Goal: Task Accomplishment & Management: Manage account settings

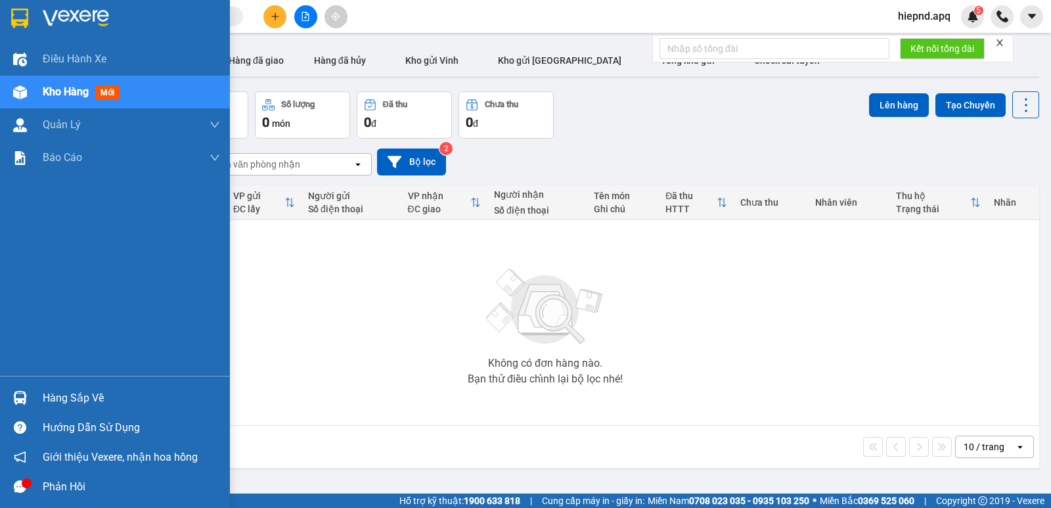
click at [60, 399] on div "Hàng sắp về" at bounding box center [131, 398] width 177 height 20
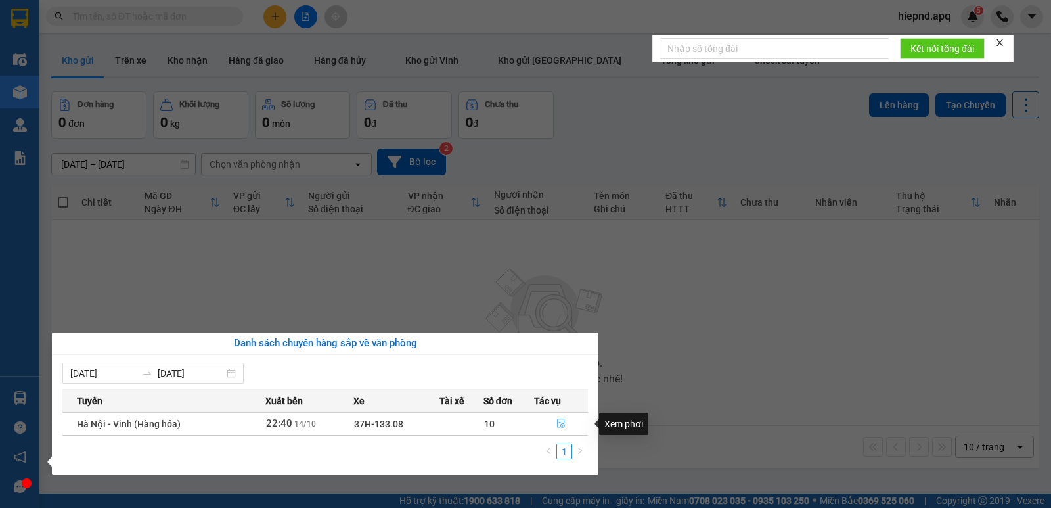
click at [561, 420] on icon "file-done" at bounding box center [560, 422] width 9 height 9
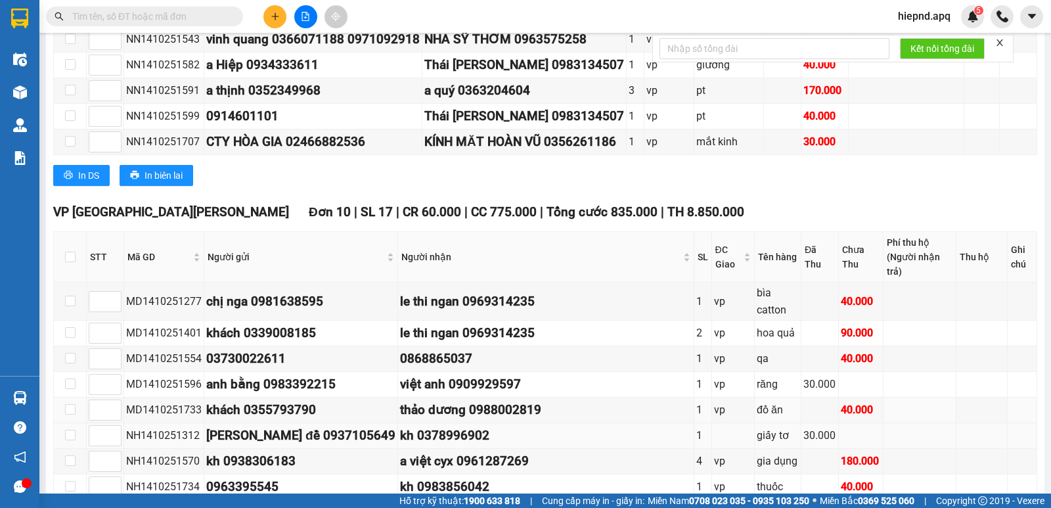
scroll to position [591, 0]
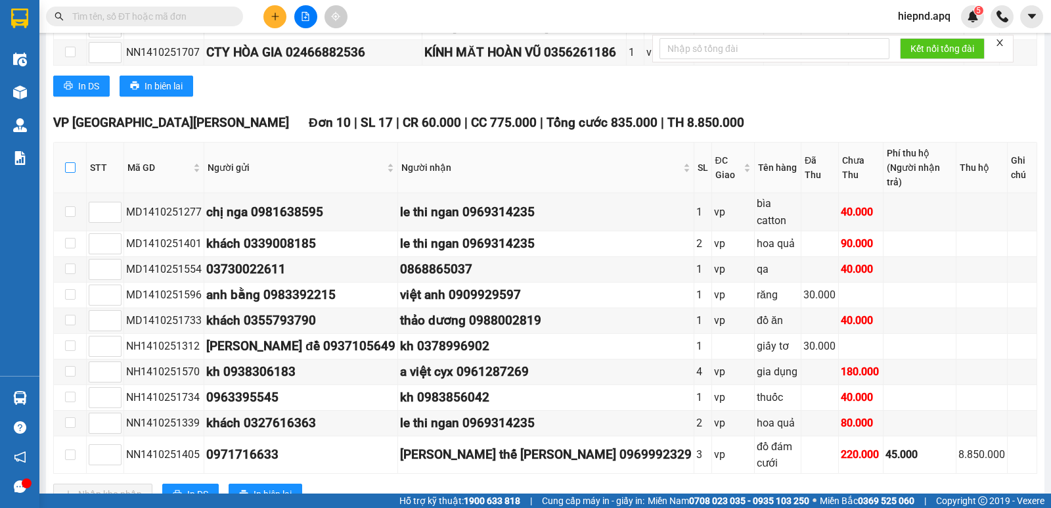
click at [70, 168] on input "checkbox" at bounding box center [70, 167] width 11 height 11
checkbox input "true"
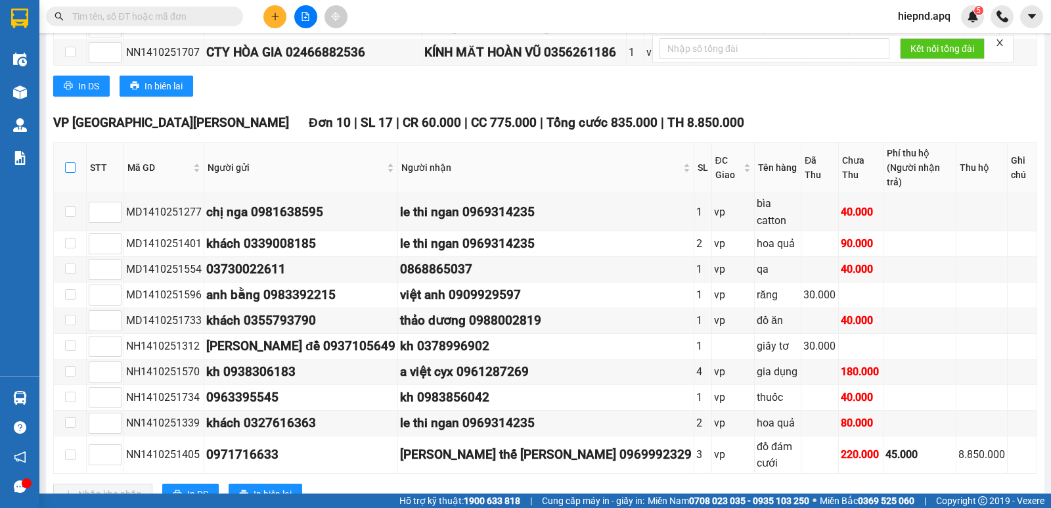
checkbox input "true"
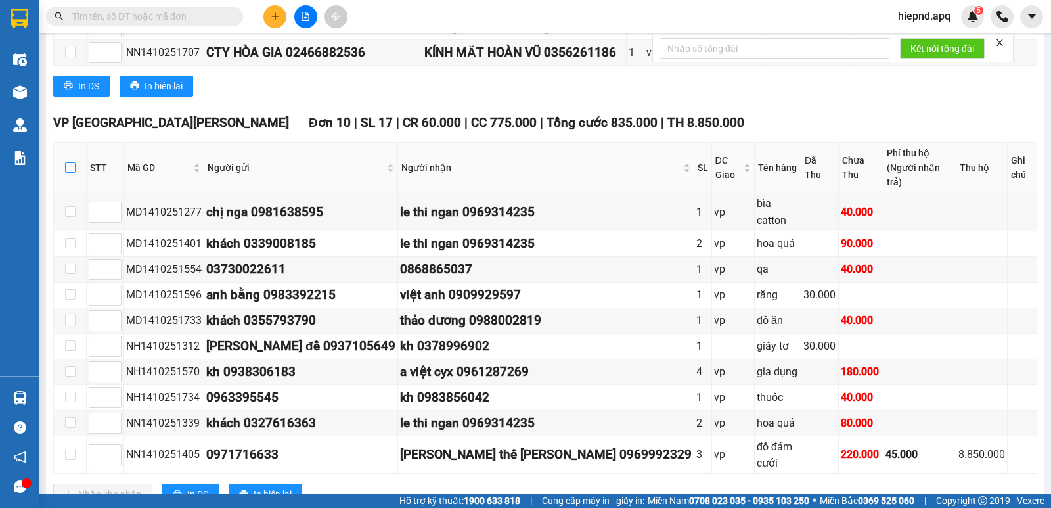
checkbox input "true"
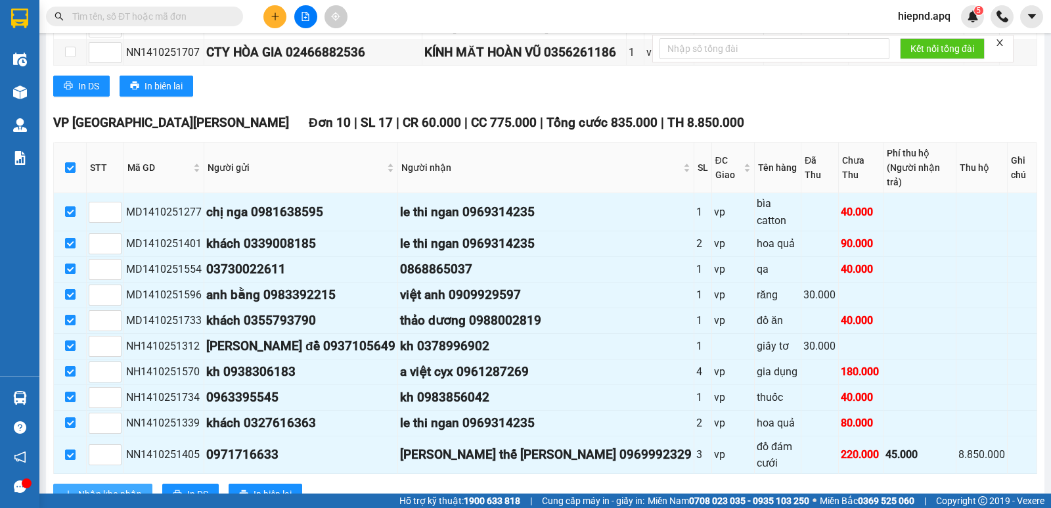
click at [99, 487] on span "Nhập kho nhận" at bounding box center [110, 494] width 64 height 14
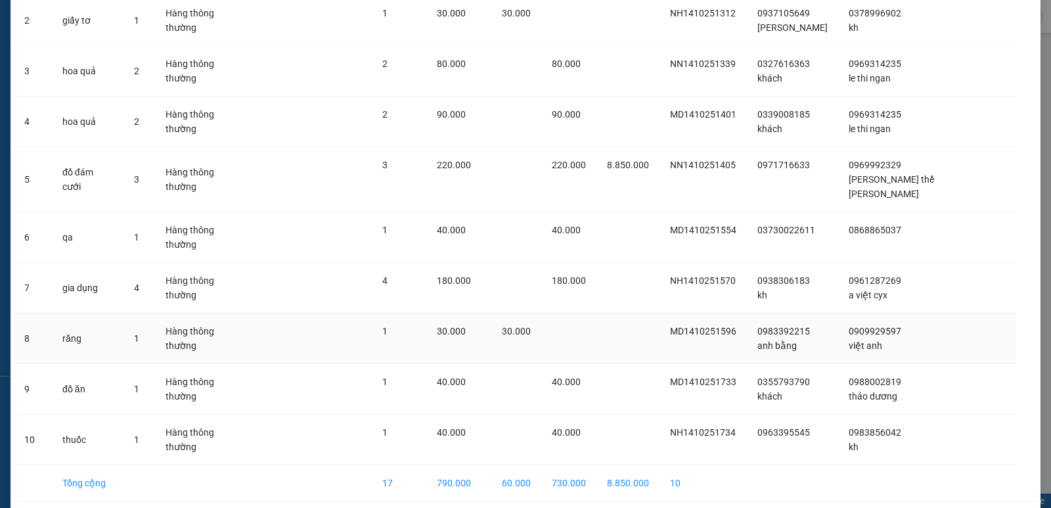
scroll to position [190, 0]
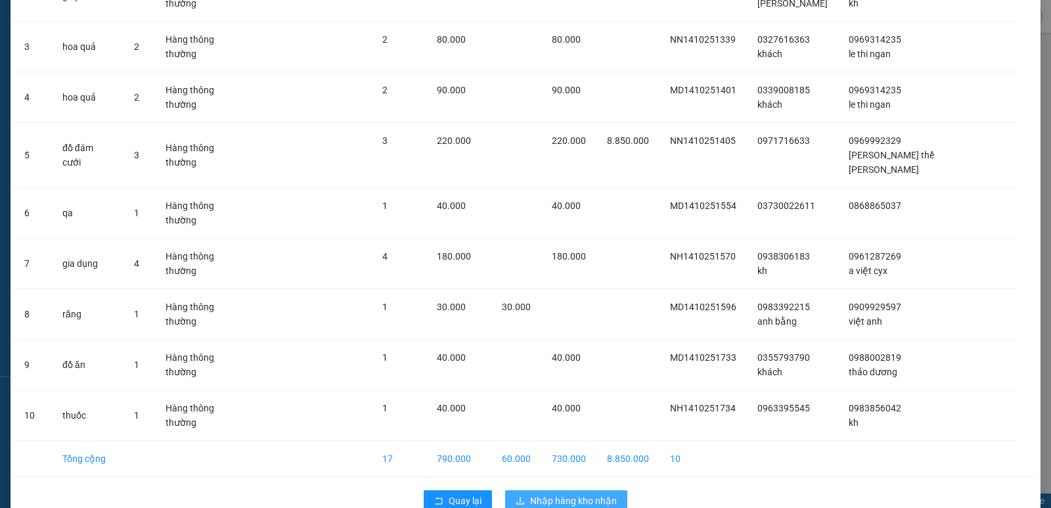
click at [541, 493] on span "Nhập hàng kho nhận" at bounding box center [573, 500] width 87 height 14
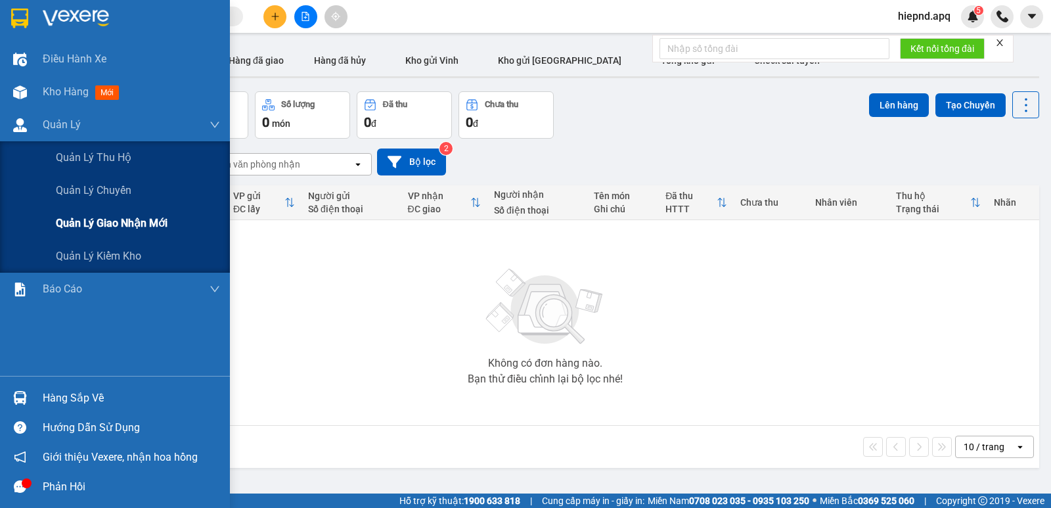
click at [115, 220] on span "Quản lý giao nhận mới" at bounding box center [112, 223] width 112 height 16
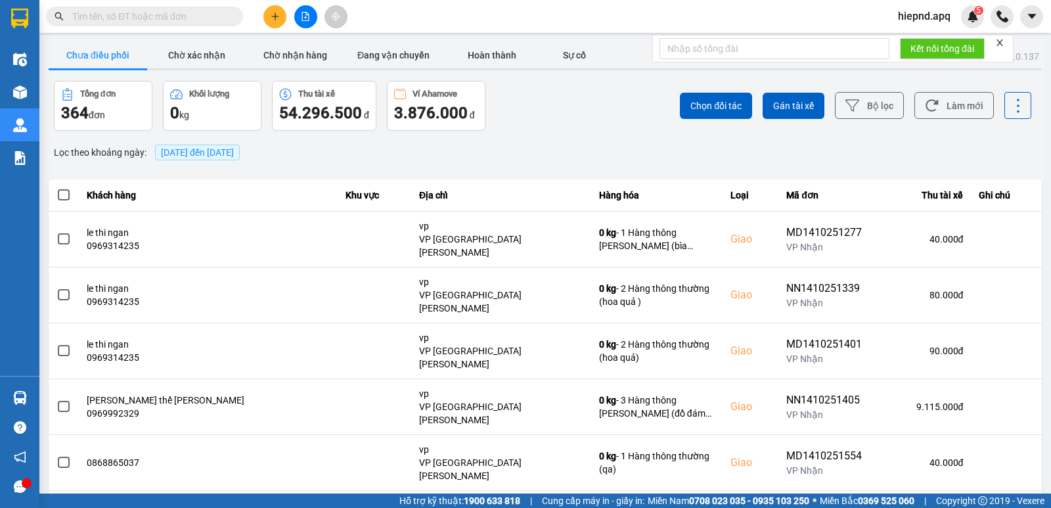
click at [234, 156] on span "[DATE] đến [DATE]" at bounding box center [197, 152] width 73 height 11
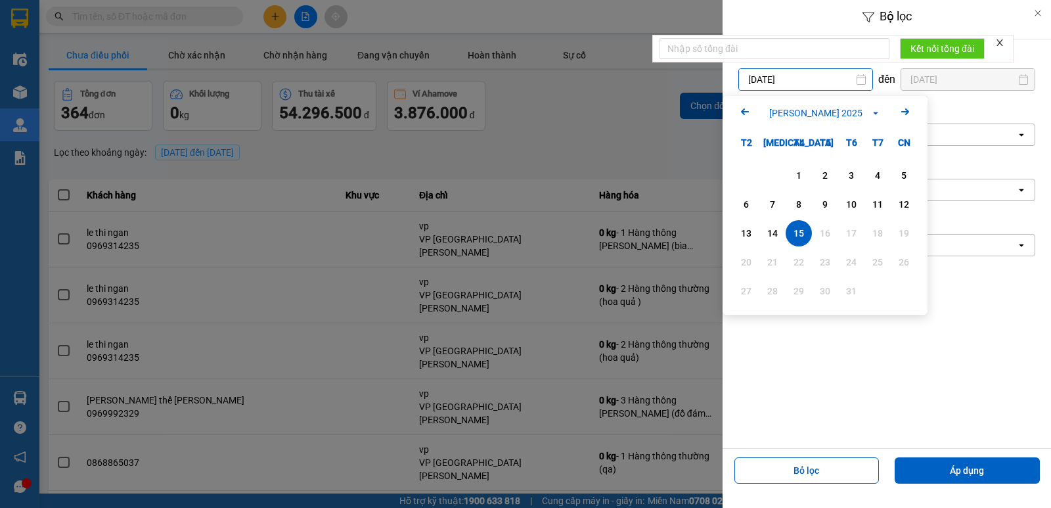
click at [793, 78] on input "[DATE]" at bounding box center [805, 79] width 133 height 21
drag, startPoint x: 794, startPoint y: 173, endPoint x: 788, endPoint y: 137, distance: 36.6
click at [795, 173] on div "1" at bounding box center [799, 176] width 18 height 16
type input "[DATE]"
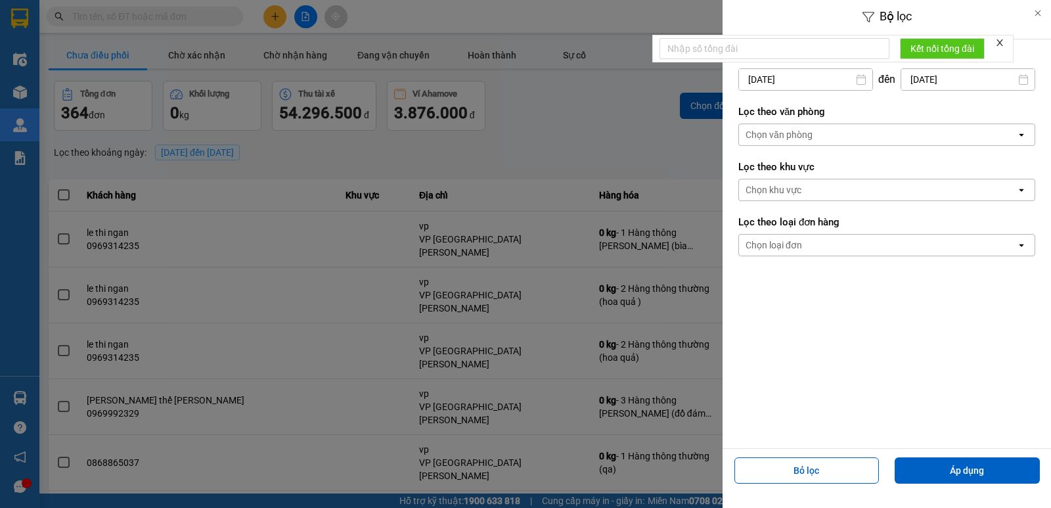
drag, startPoint x: 782, startPoint y: 138, endPoint x: 782, endPoint y: 145, distance: 7.2
click at [782, 139] on div "Chọn văn phòng" at bounding box center [779, 134] width 67 height 13
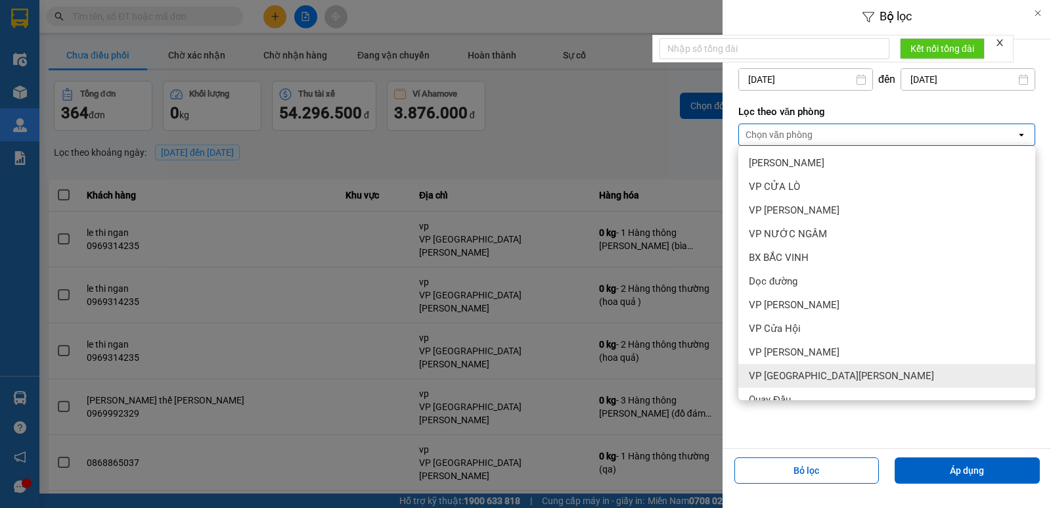
click at [816, 371] on span "VP [GEOGRAPHIC_DATA][PERSON_NAME]" at bounding box center [841, 375] width 185 height 13
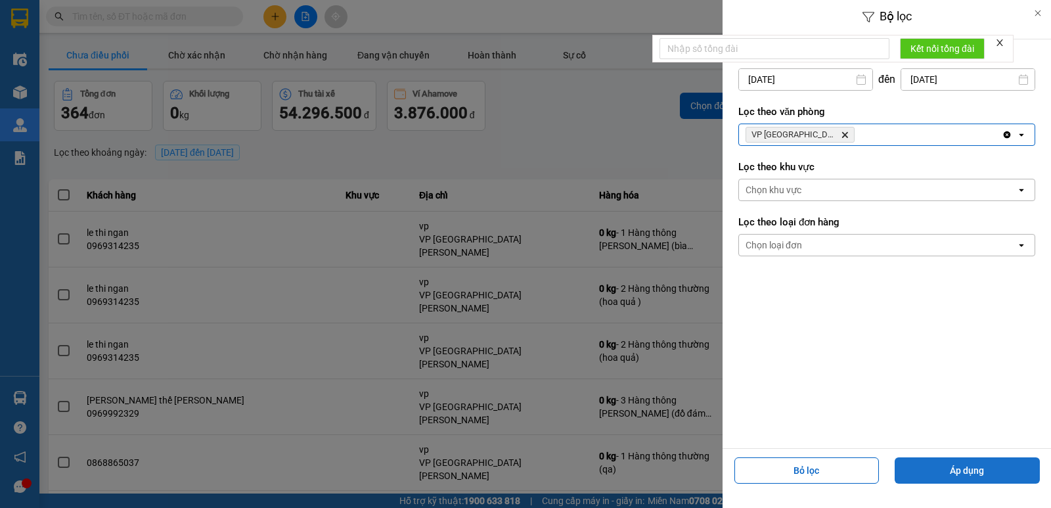
click at [968, 470] on button "Áp dụng" at bounding box center [967, 470] width 145 height 26
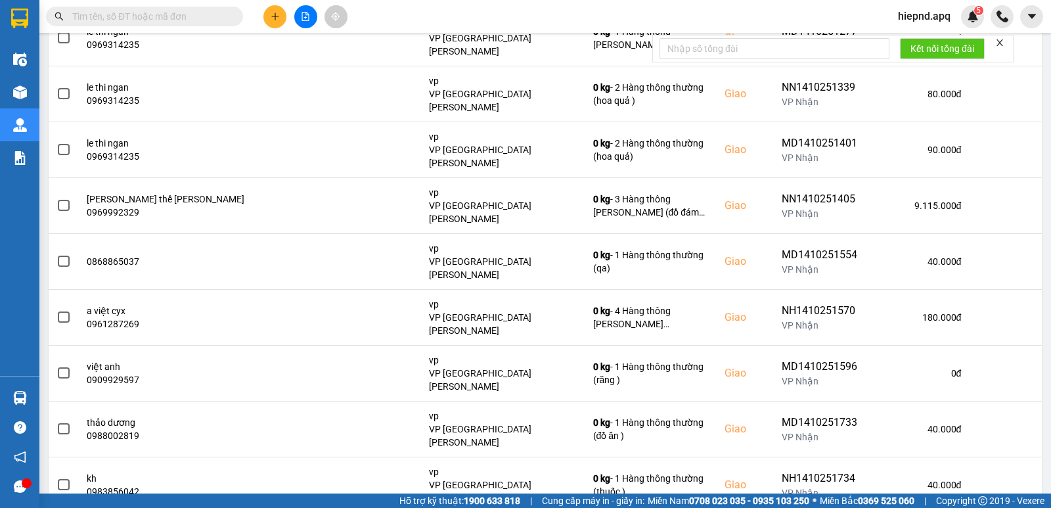
scroll to position [202, 0]
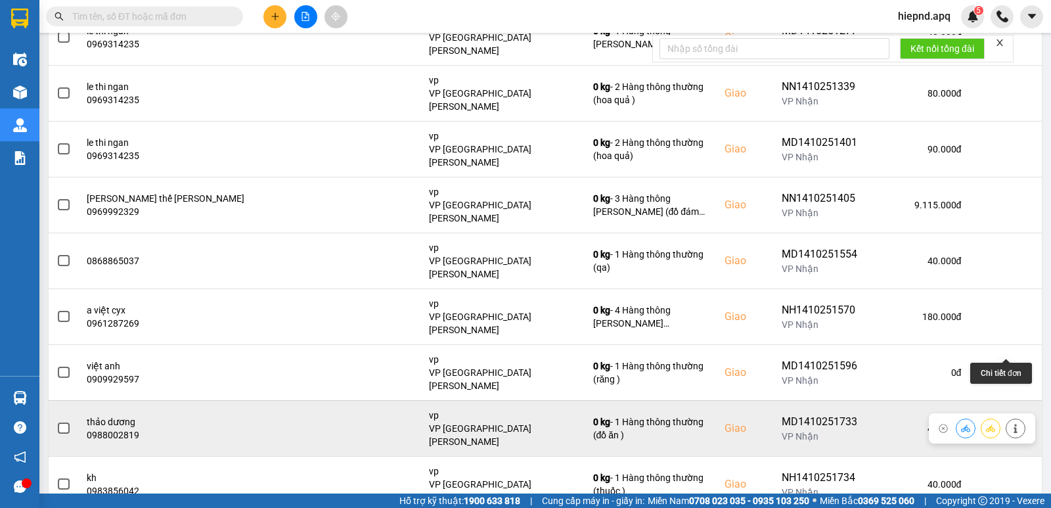
click at [1006, 417] on button at bounding box center [1015, 428] width 18 height 23
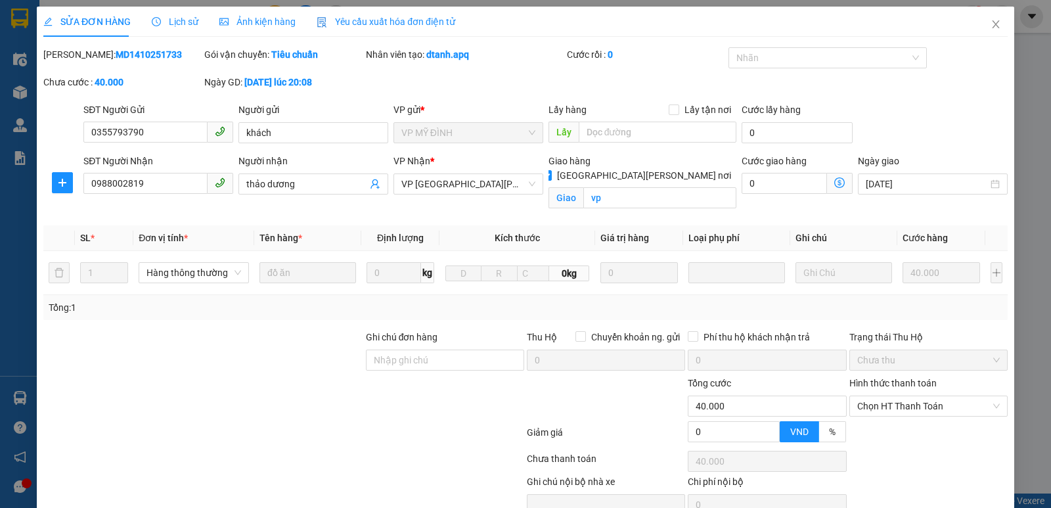
type input "0355793790"
type input "khách"
type input "0988002819"
type input "thảo dương"
checkbox input "true"
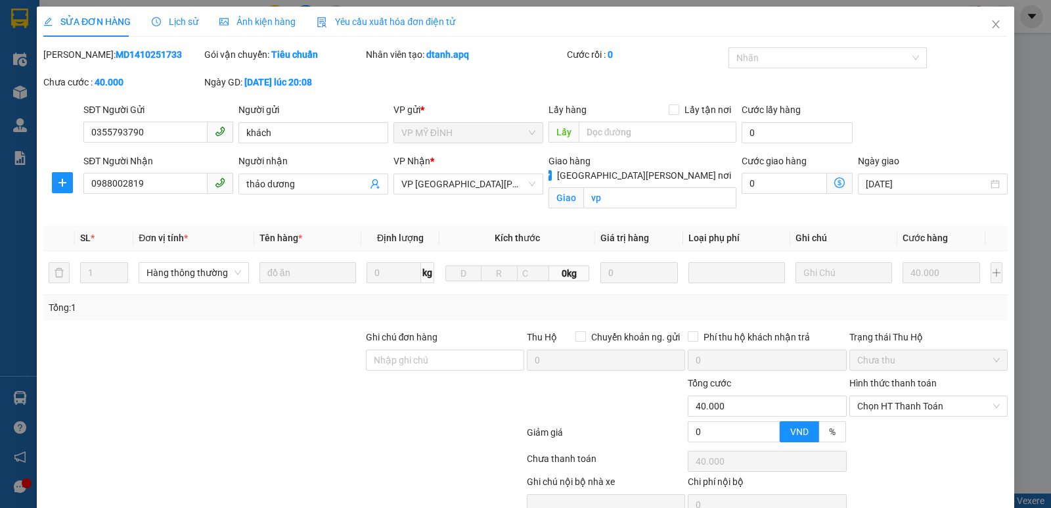
type input "vp"
type input "0"
type input "40.000"
click at [922, 407] on span "Chọn HT Thanh Toán" at bounding box center [928, 406] width 143 height 20
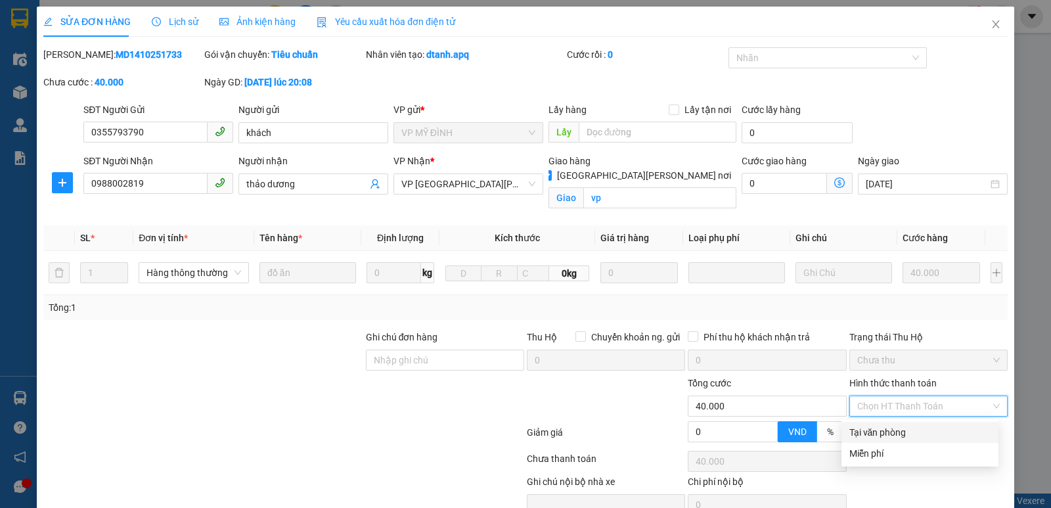
click at [894, 433] on div "Tại văn phòng" at bounding box center [919, 432] width 141 height 14
type input "0"
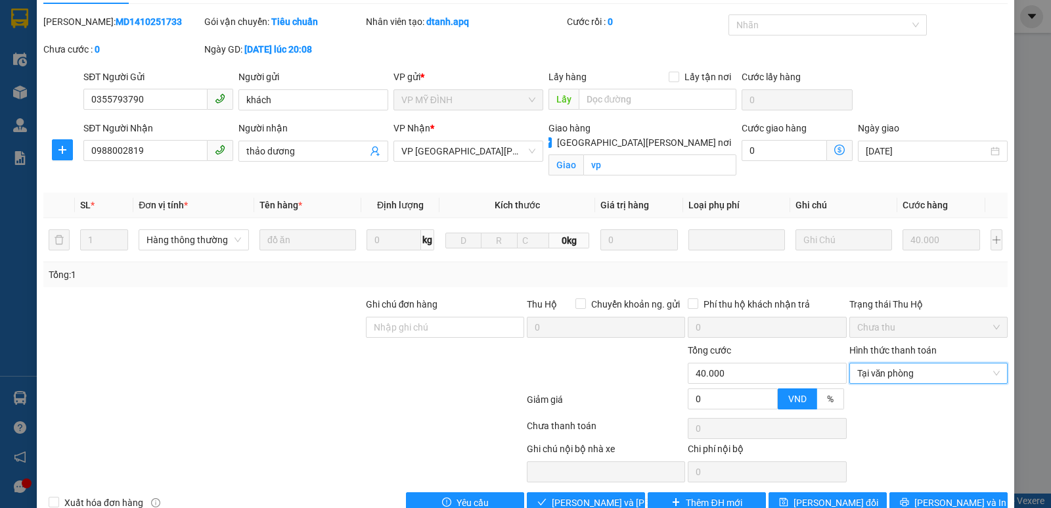
scroll to position [64, 0]
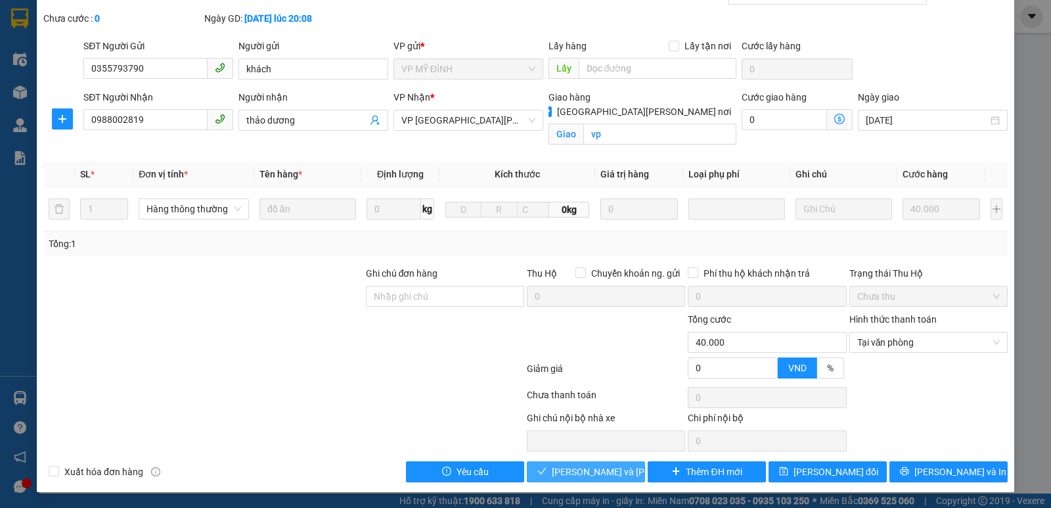
click at [602, 471] on span "[PERSON_NAME] và [PERSON_NAME] hàng" at bounding box center [640, 471] width 177 height 14
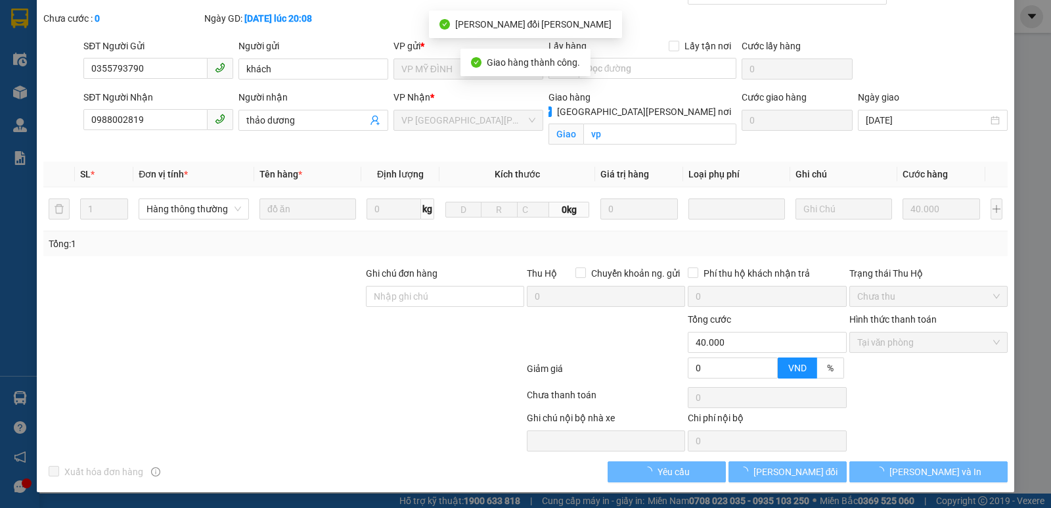
scroll to position [0, 0]
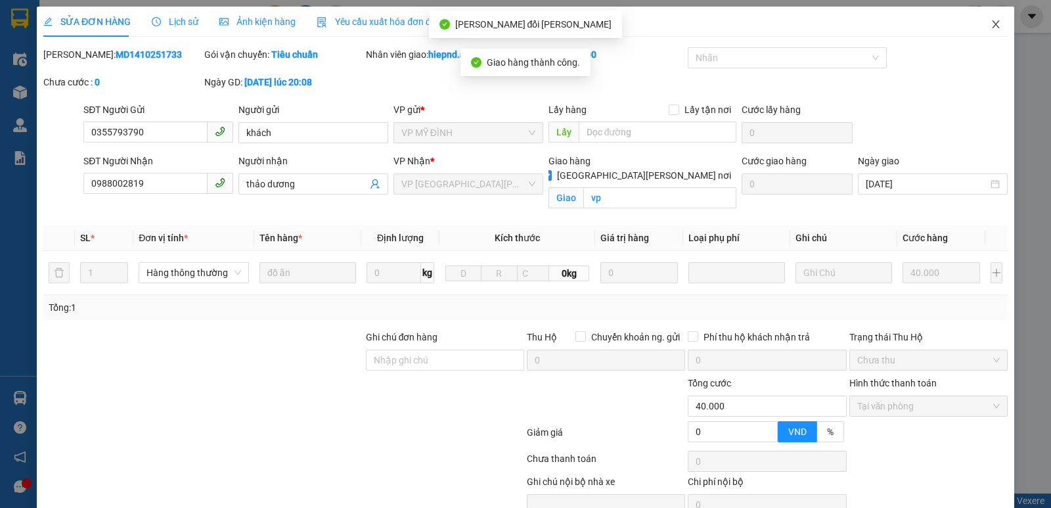
click at [991, 26] on icon "close" at bounding box center [996, 24] width 11 height 11
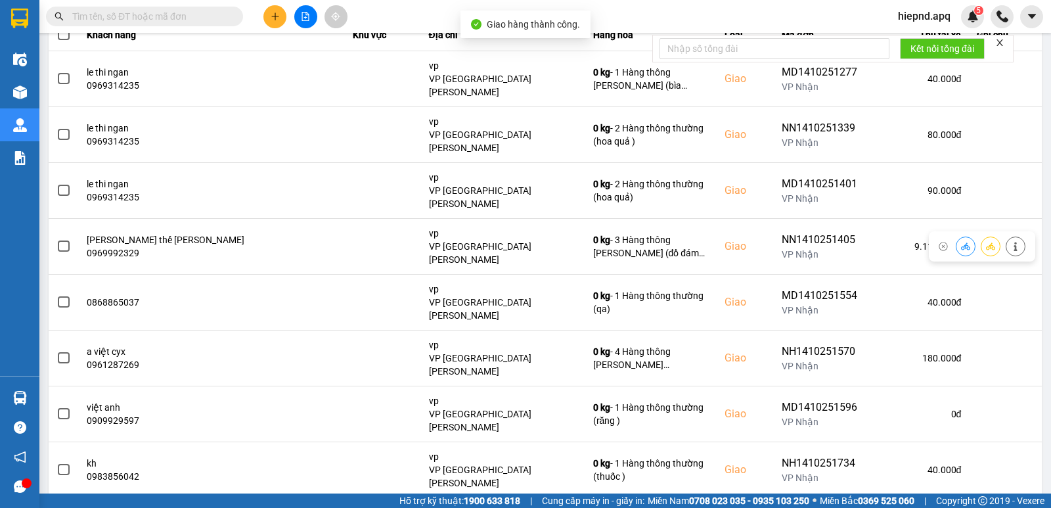
scroll to position [202, 0]
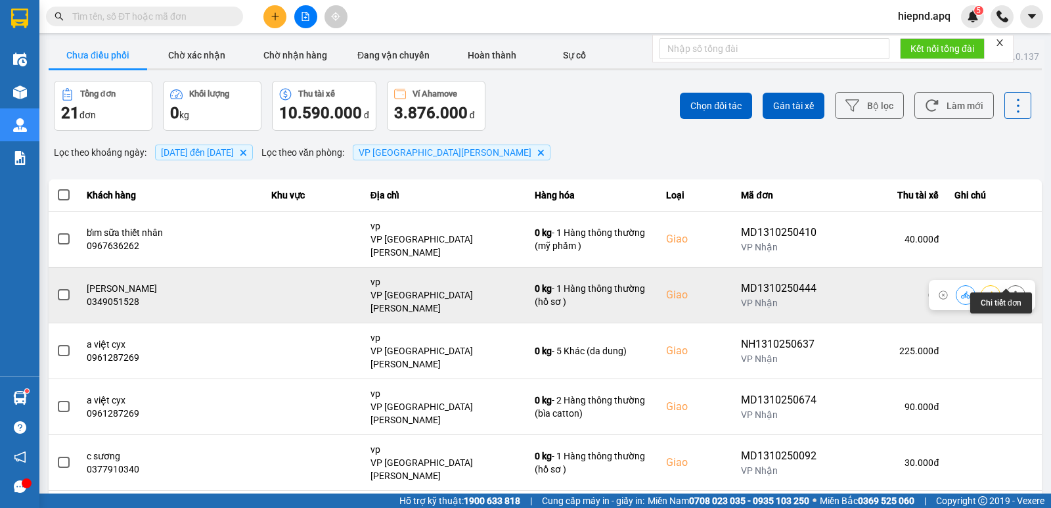
click at [1011, 290] on icon at bounding box center [1015, 294] width 9 height 9
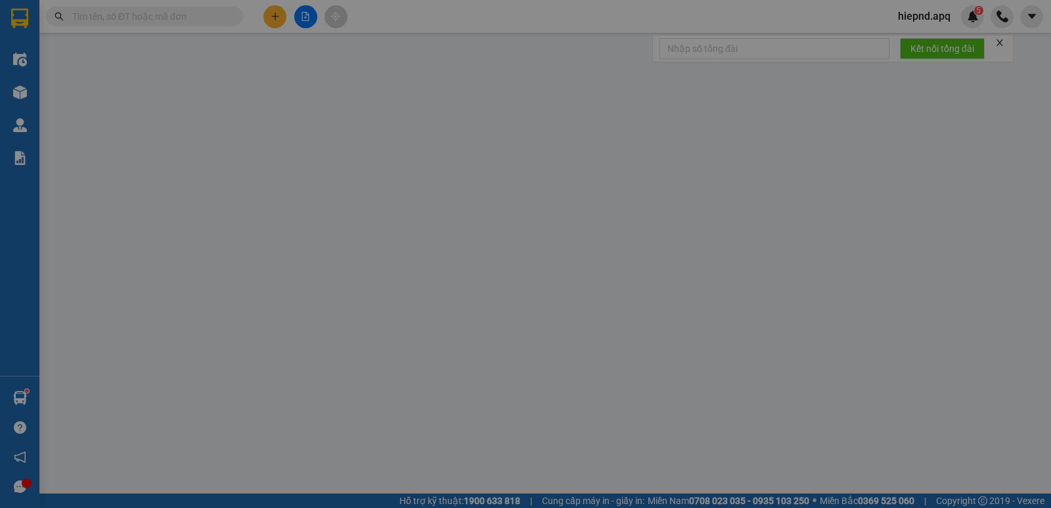
type input "0886861805"
type input "a đức0916512151"
type input "0349051528"
type input "[PERSON_NAME]"
checkbox input "true"
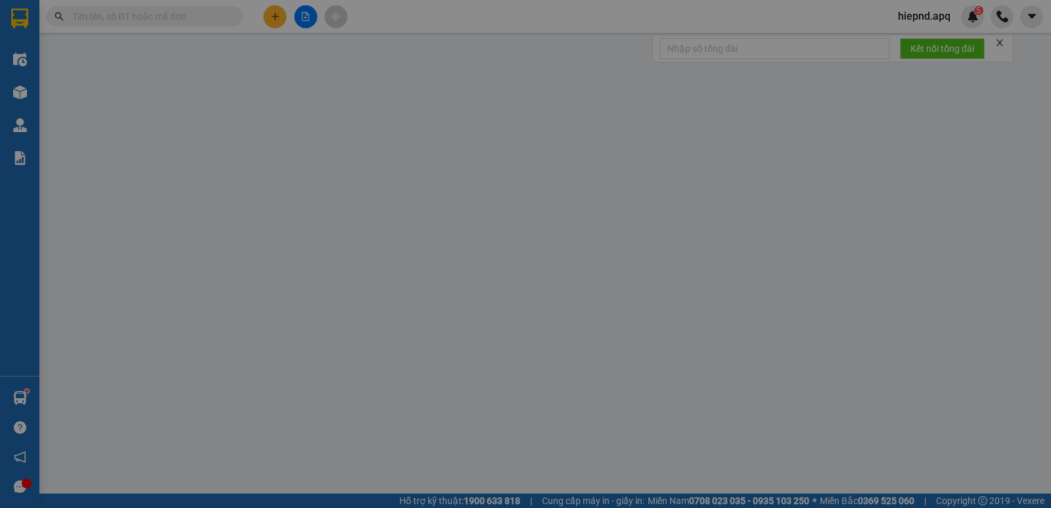
type input "vp"
type input "0"
type input "30.000"
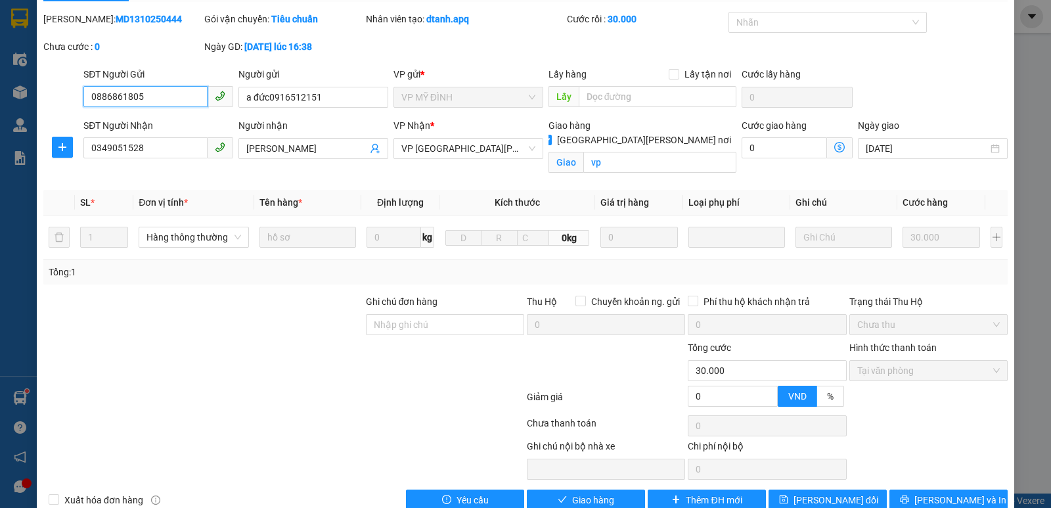
scroll to position [64, 0]
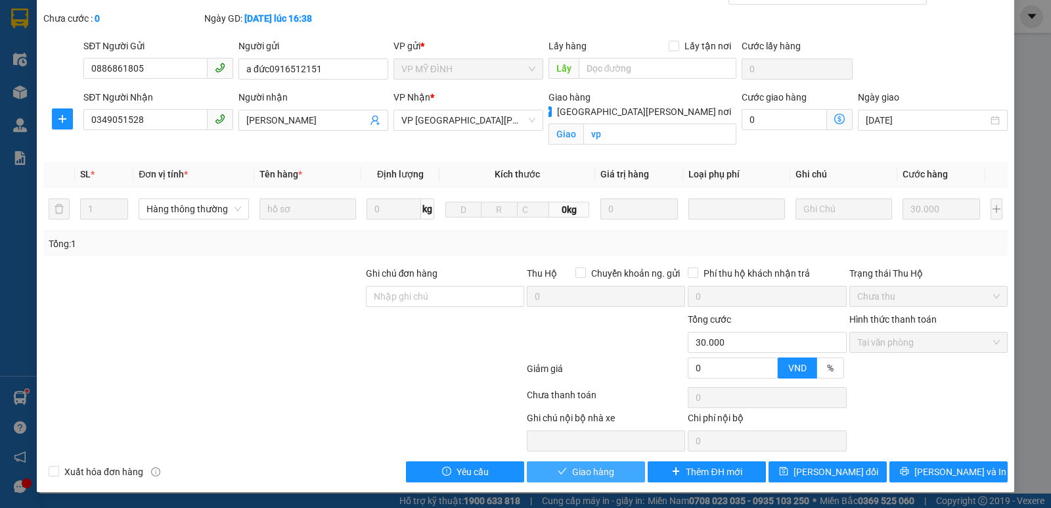
click at [612, 472] on button "Giao hàng" at bounding box center [586, 471] width 118 height 21
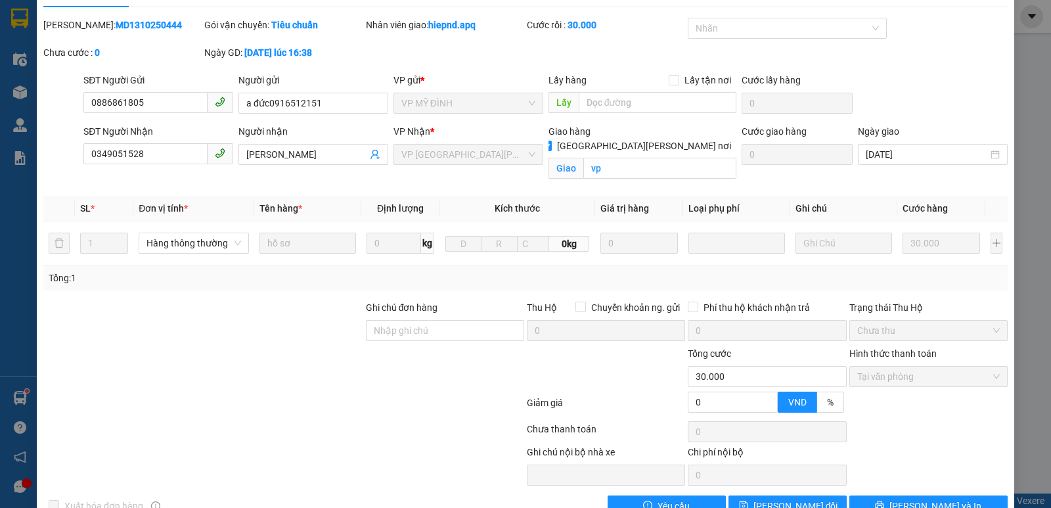
scroll to position [0, 0]
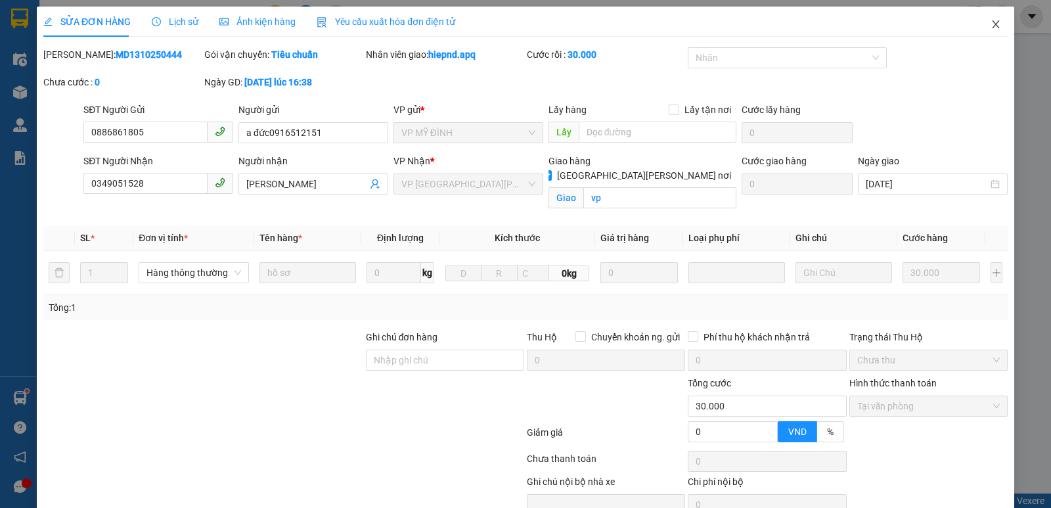
click at [991, 23] on icon "close" at bounding box center [996, 24] width 11 height 11
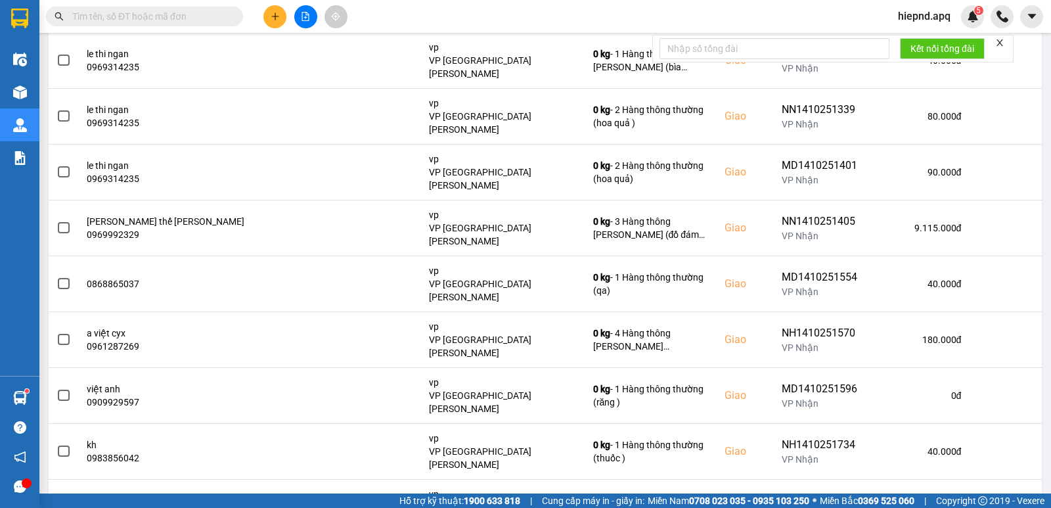
scroll to position [202, 0]
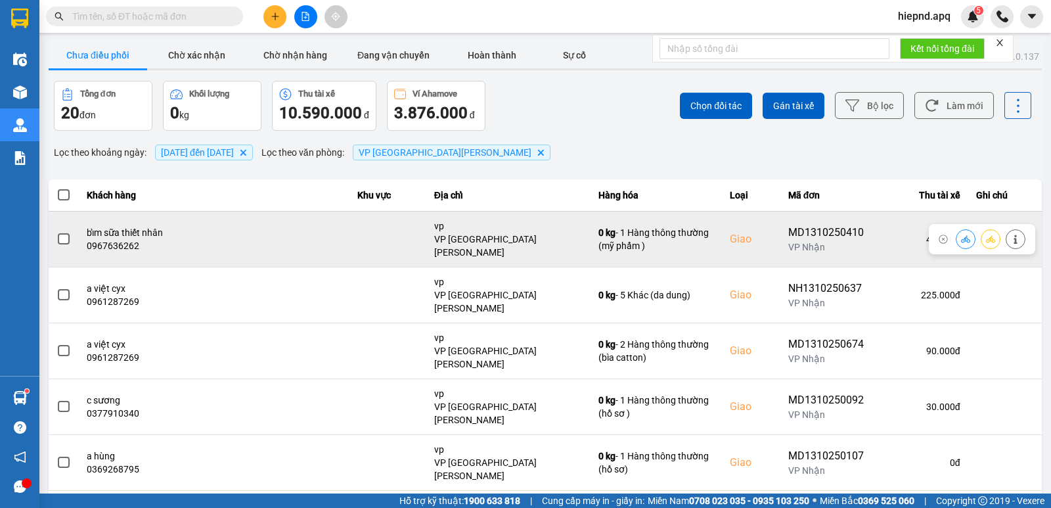
click at [1014, 236] on icon at bounding box center [1015, 239] width 3 height 9
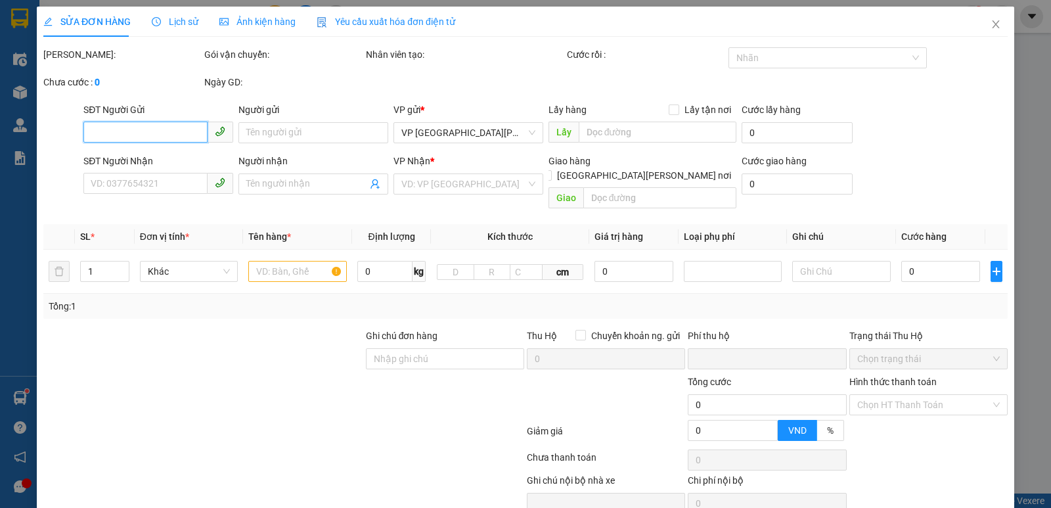
type input "0964167038"
type input "chị dung"
type input "0967636262"
type input "bỉm sữa thiết nhân"
checkbox input "true"
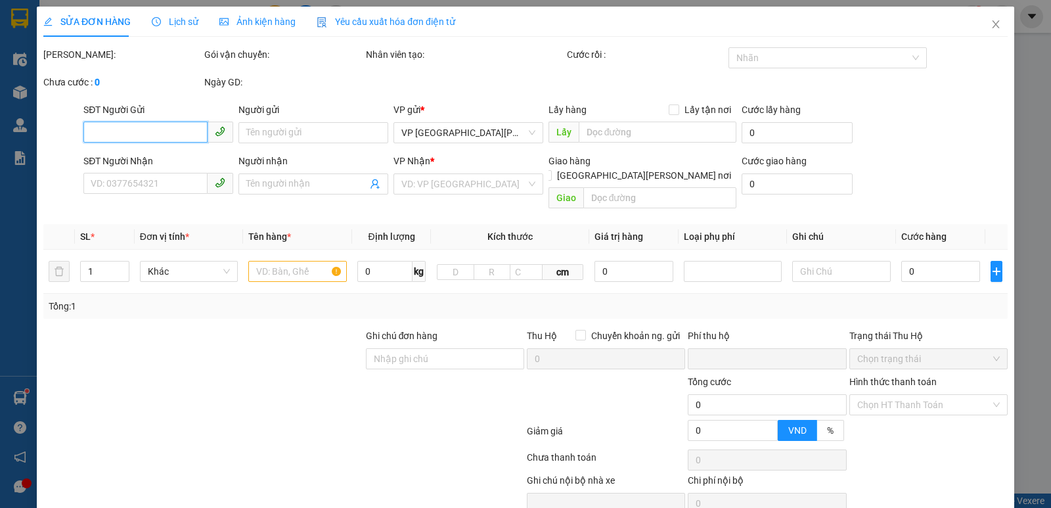
type input "vp"
type input "0"
type input "40.000"
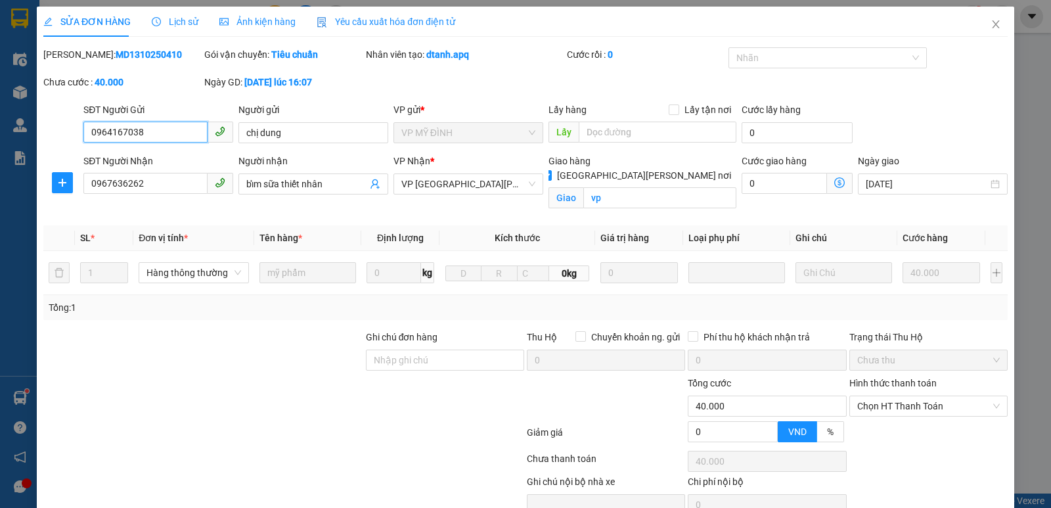
scroll to position [48, 0]
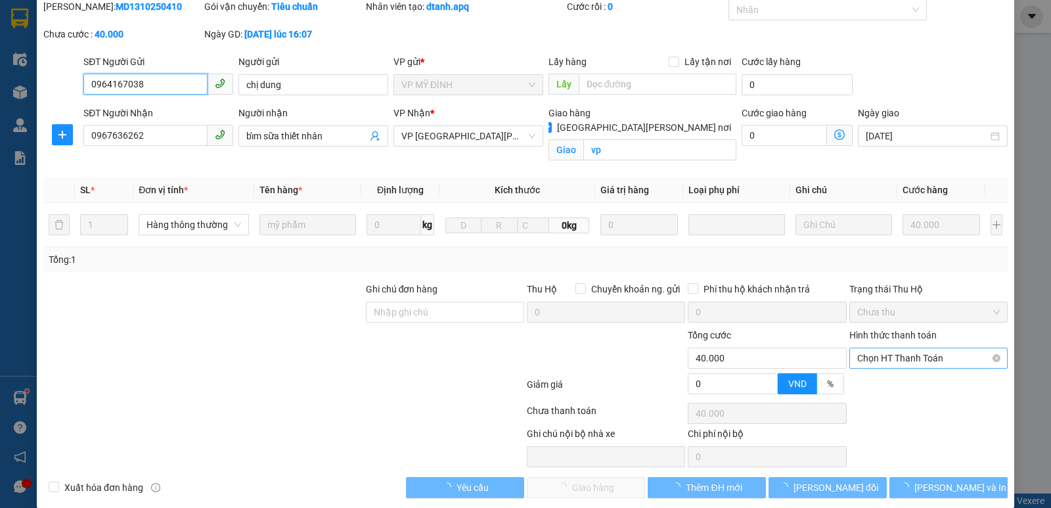
click at [924, 357] on span "Chọn HT Thanh Toán" at bounding box center [928, 358] width 143 height 20
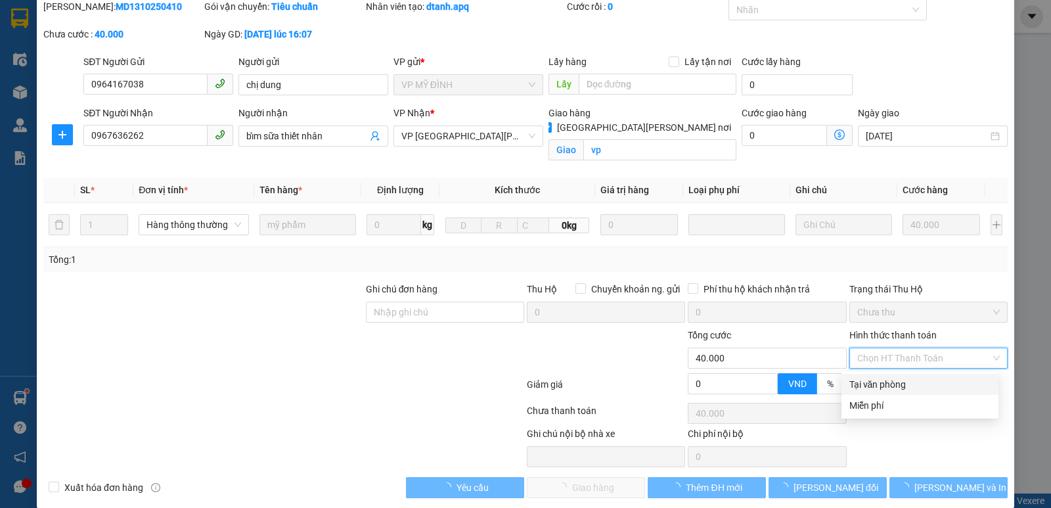
drag, startPoint x: 914, startPoint y: 371, endPoint x: 761, endPoint y: 442, distance: 168.4
click at [906, 382] on div "Tại văn phòng" at bounding box center [919, 384] width 141 height 14
type input "0"
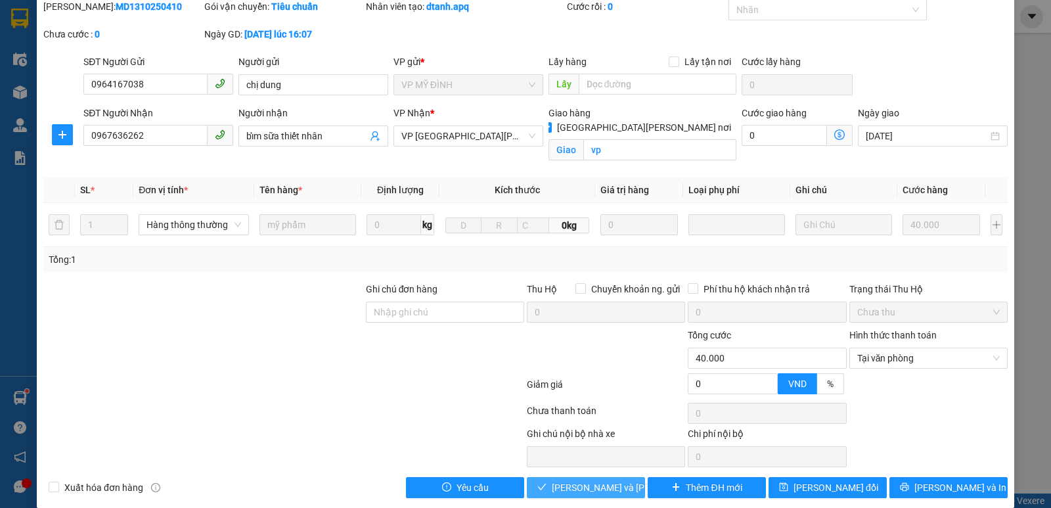
click at [579, 492] on span "[PERSON_NAME] và [PERSON_NAME] hàng" at bounding box center [640, 487] width 177 height 14
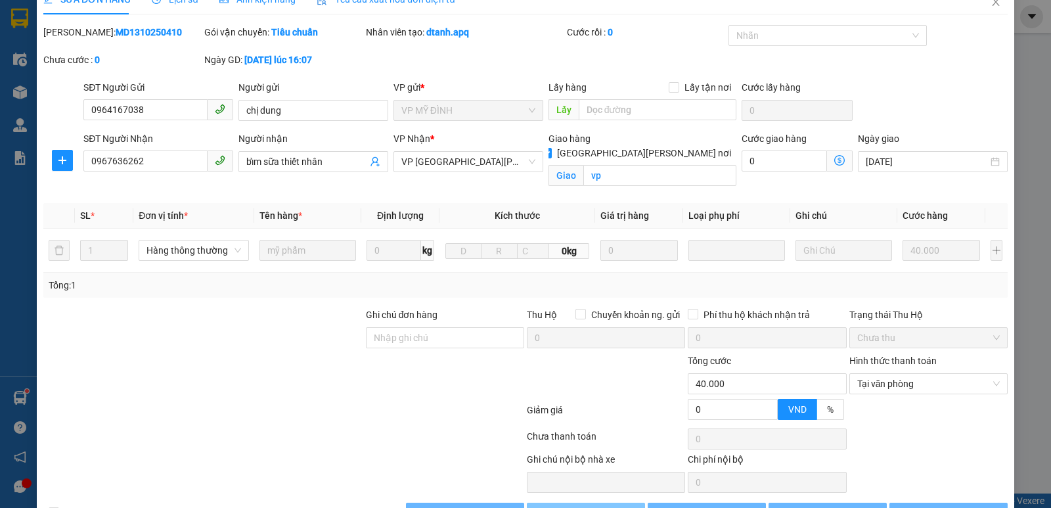
scroll to position [0, 0]
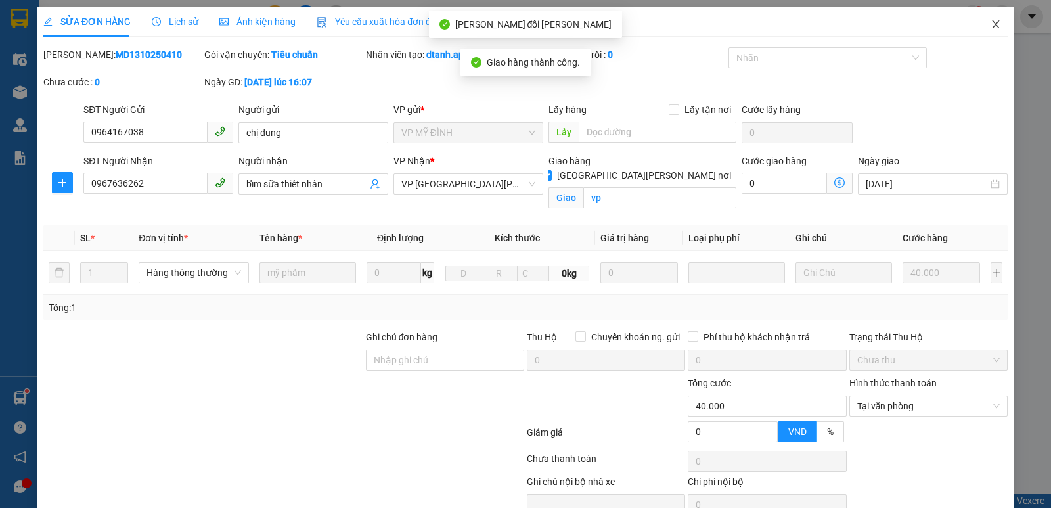
click at [991, 28] on icon "close" at bounding box center [996, 24] width 11 height 11
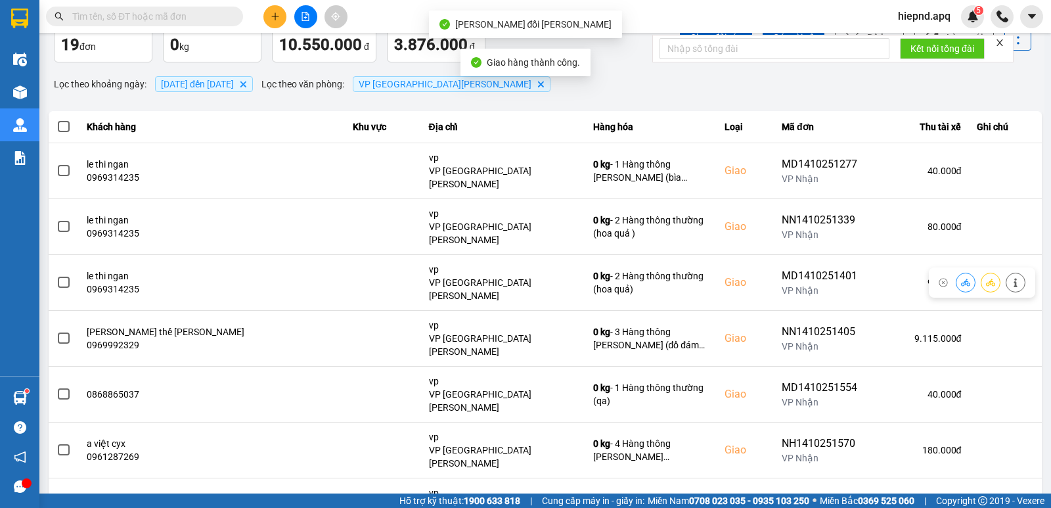
scroll to position [202, 0]
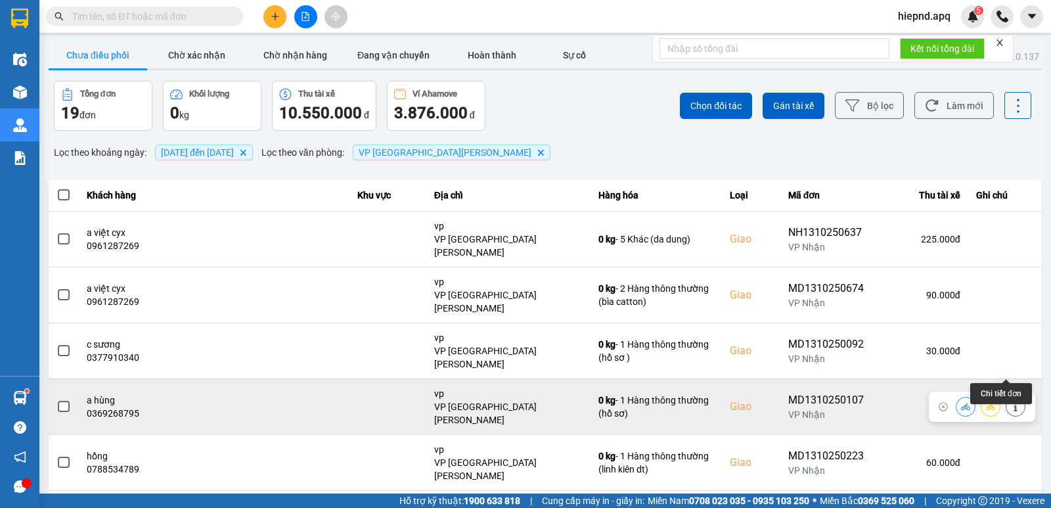
click at [1011, 402] on icon at bounding box center [1015, 406] width 9 height 9
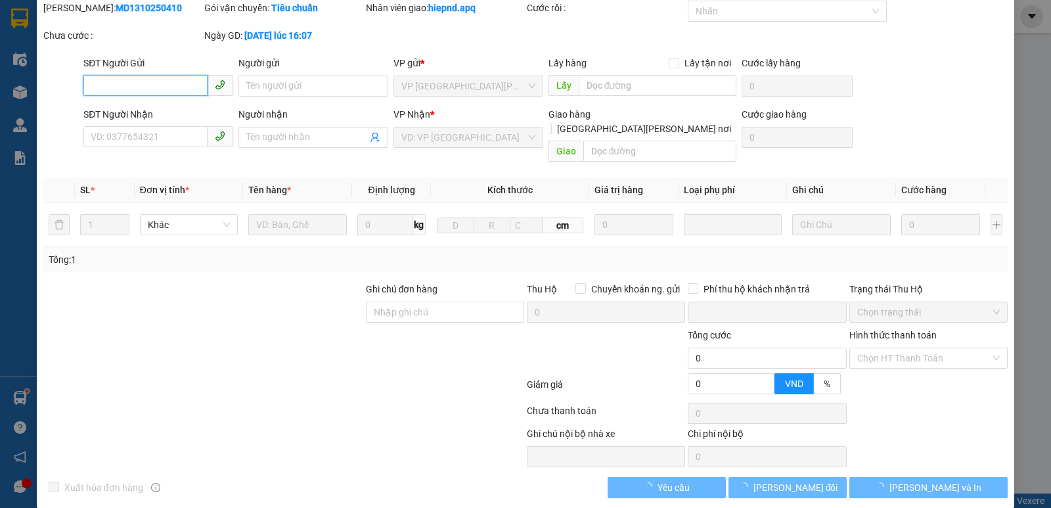
type input "0849797789"
type input "AN 0376317620"
type input "0369268795"
type input "a hùng"
checkbox input "true"
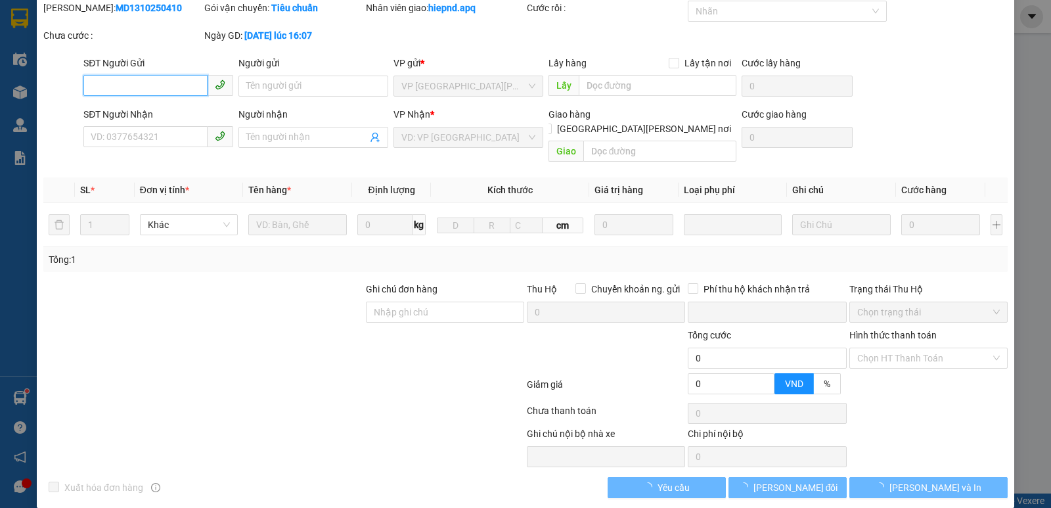
type input "vp"
type input "0"
type input "30.000"
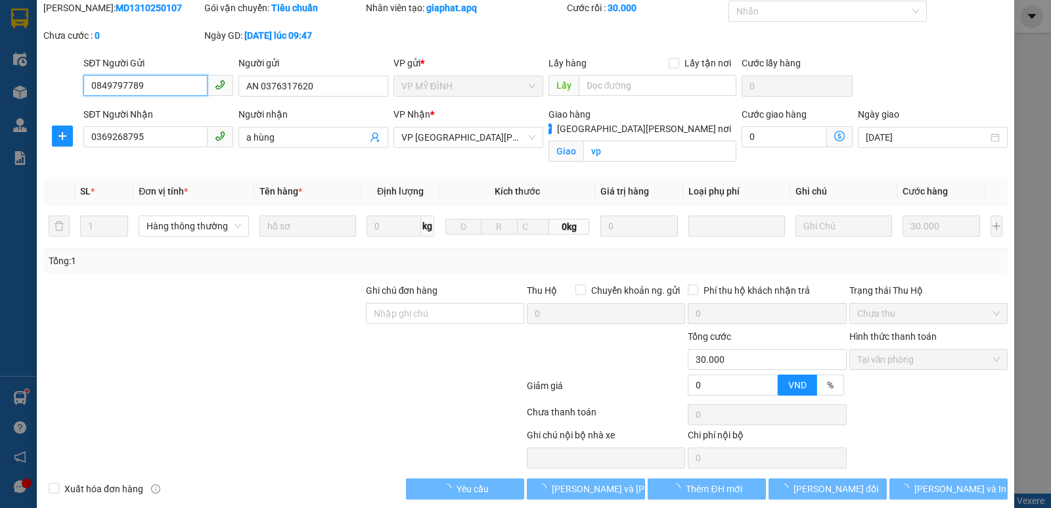
scroll to position [48, 0]
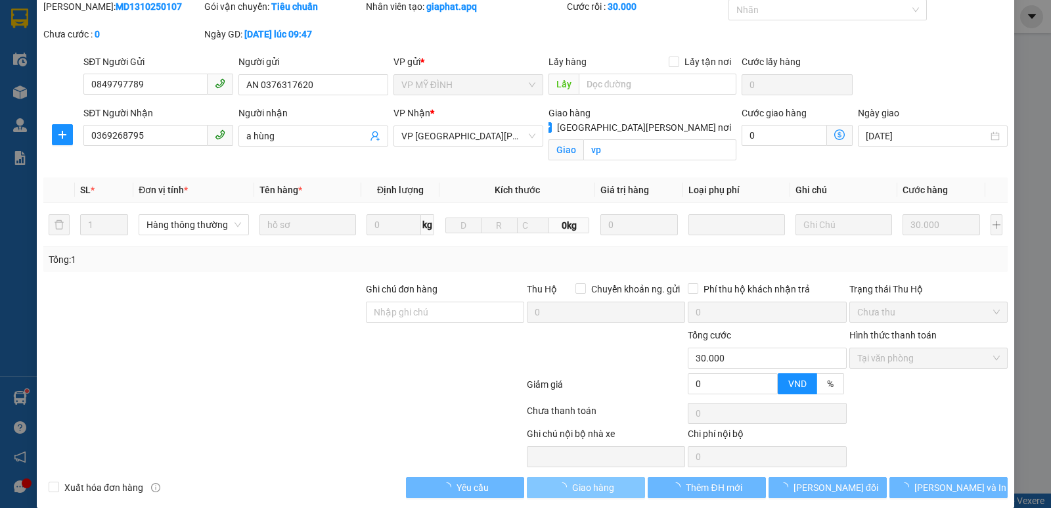
click at [607, 483] on span "Giao hàng" at bounding box center [593, 487] width 42 height 14
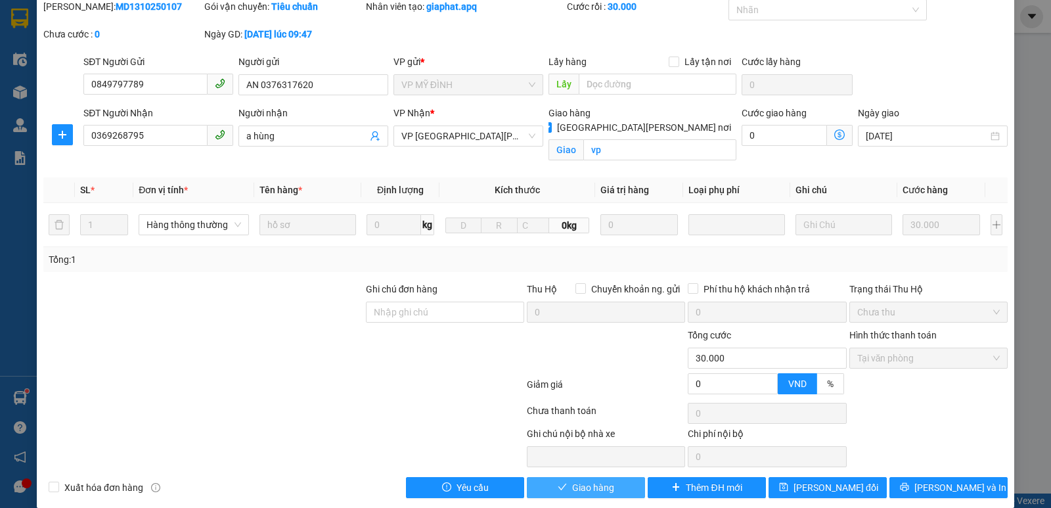
click at [574, 489] on span "Giao hàng" at bounding box center [593, 487] width 42 height 14
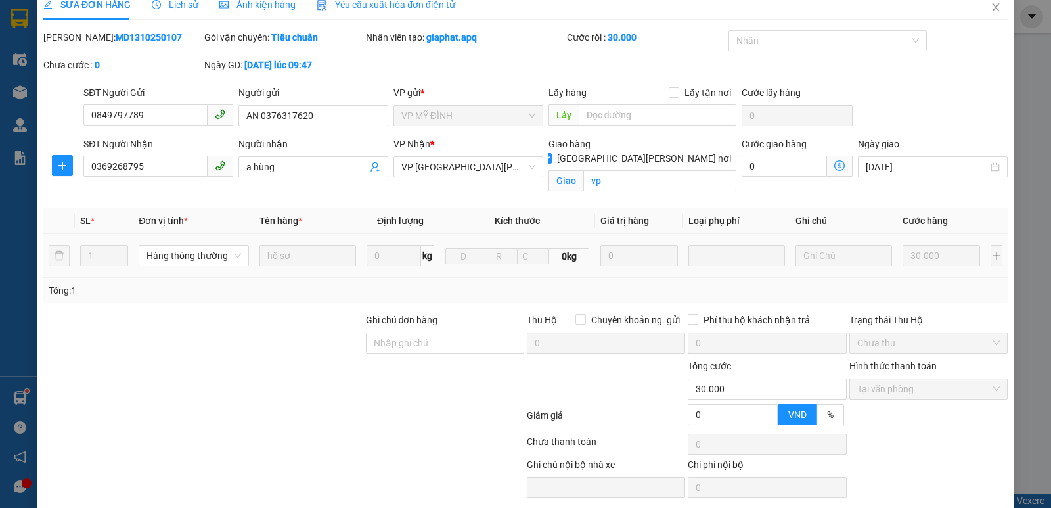
scroll to position [0, 0]
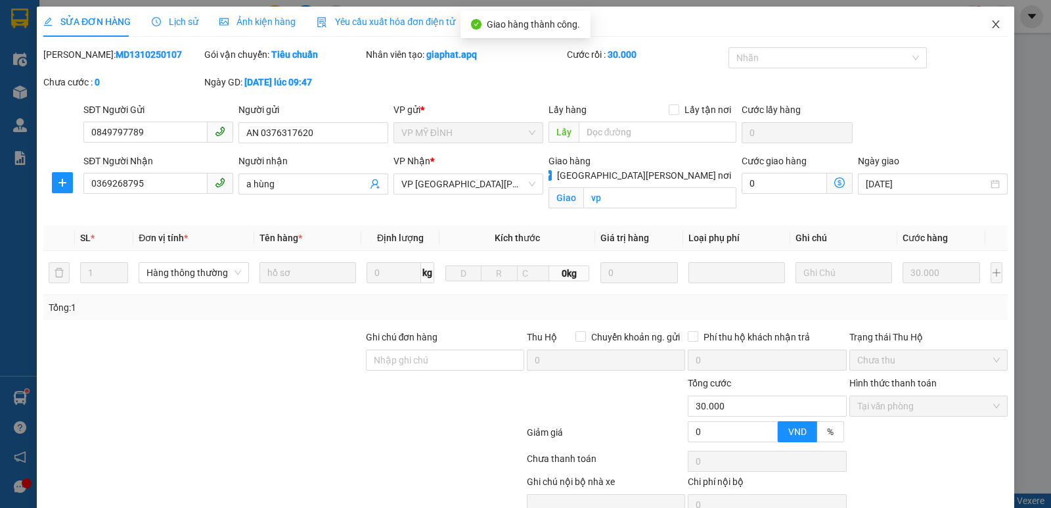
drag, startPoint x: 984, startPoint y: 22, endPoint x: 993, endPoint y: 56, distance: 34.7
click at [992, 22] on icon "close" at bounding box center [995, 24] width 7 height 8
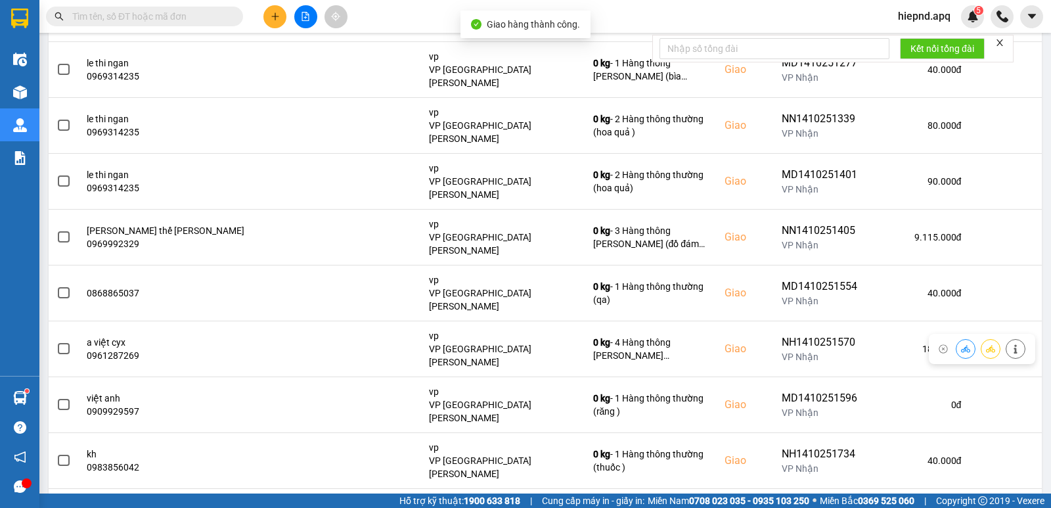
scroll to position [202, 0]
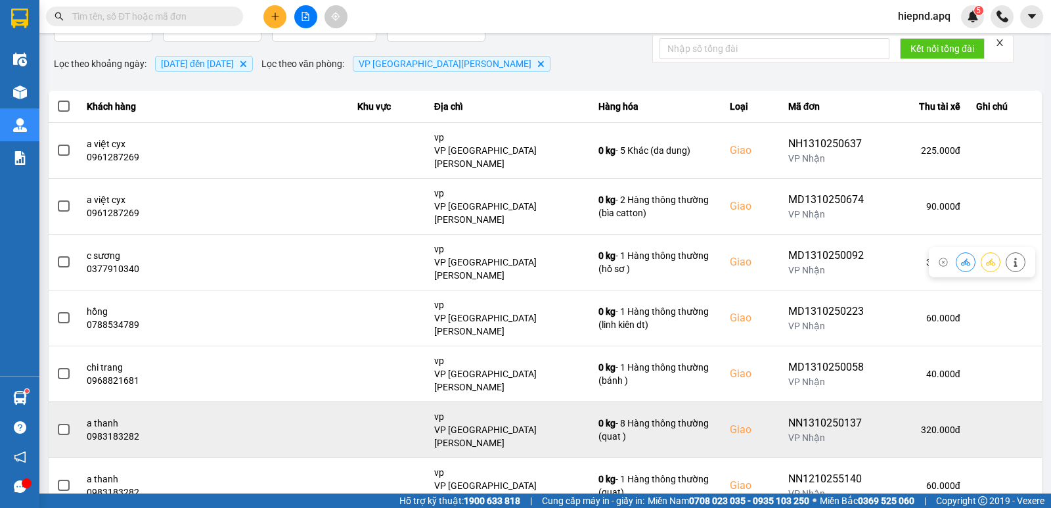
scroll to position [111, 0]
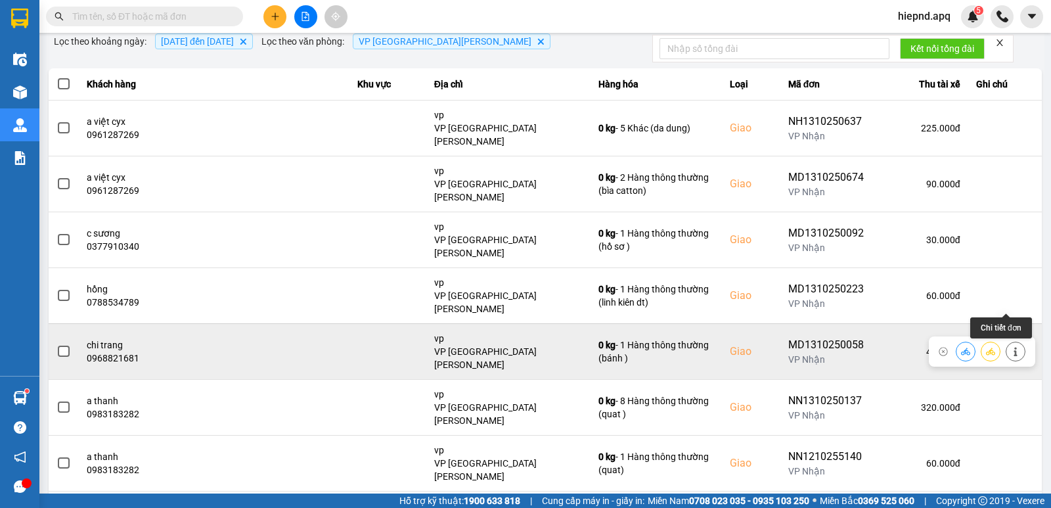
click at [1011, 340] on button at bounding box center [1015, 351] width 18 height 23
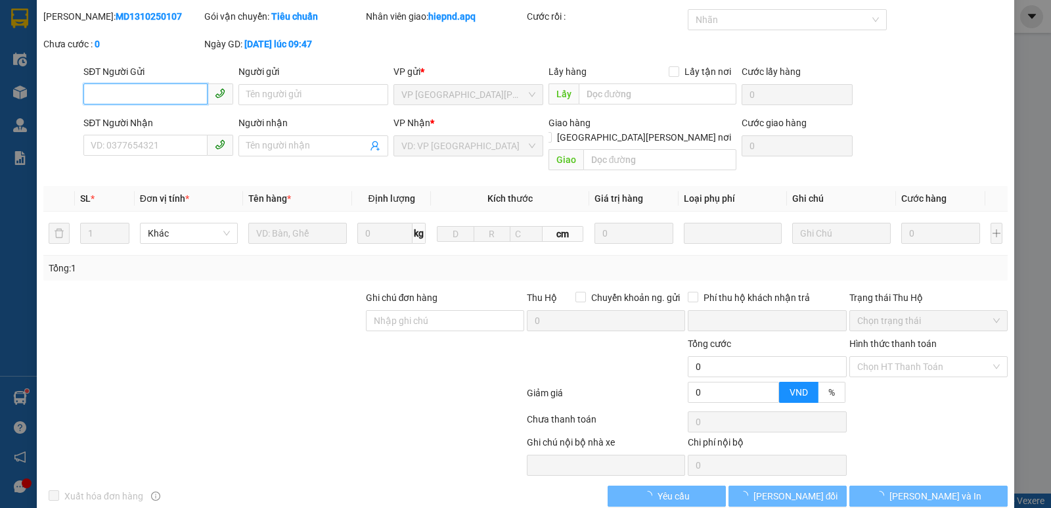
type input "0917977745"
type input "khách"
type input "0968821681"
type input "chi trang"
checkbox input "true"
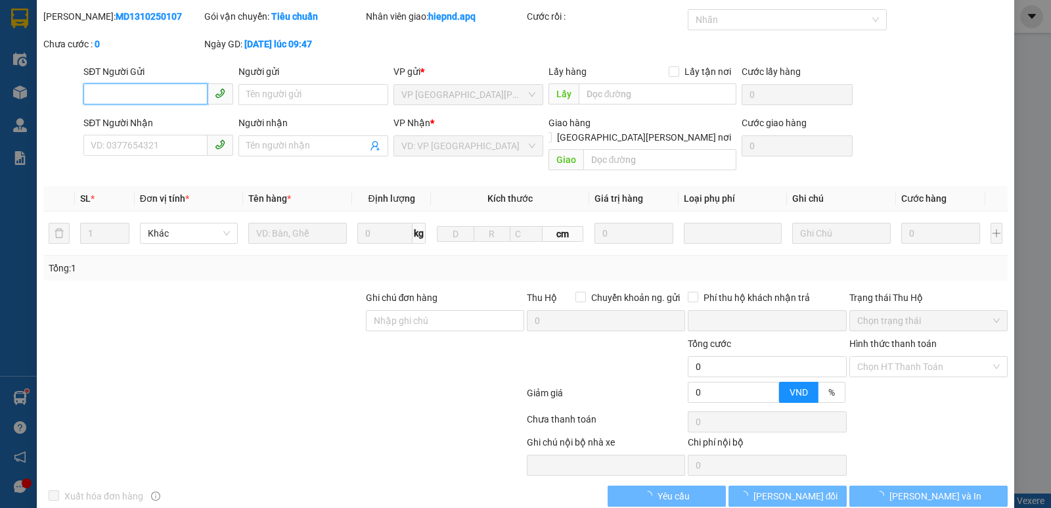
type input "vp"
type input "0"
type input "40.000"
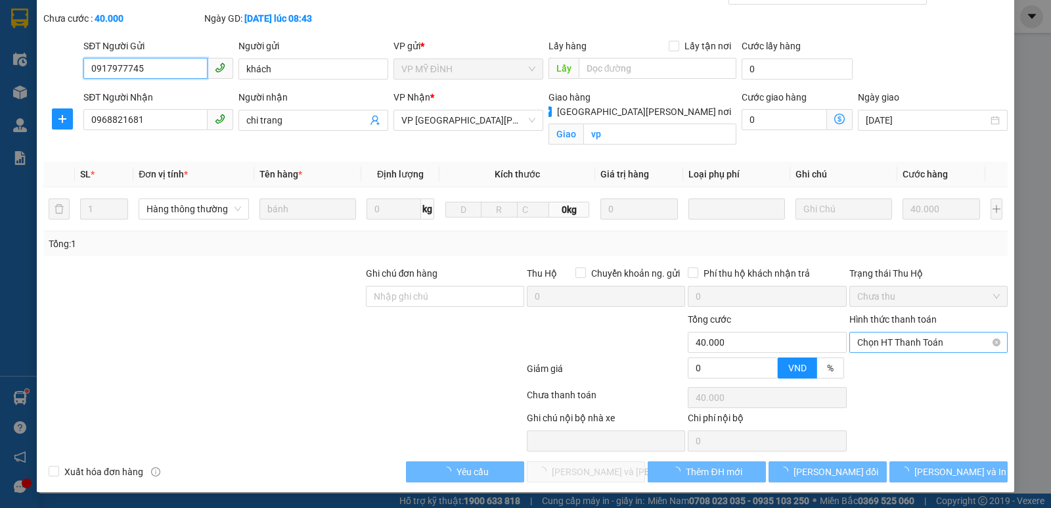
scroll to position [64, 0]
click at [936, 343] on span "Chọn HT Thanh Toán" at bounding box center [928, 342] width 143 height 20
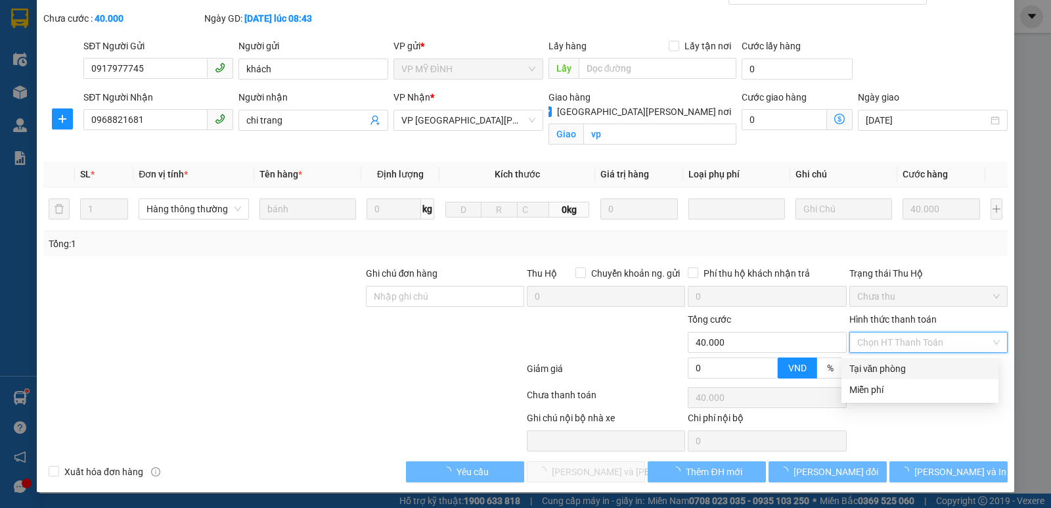
click at [892, 365] on div "Tại văn phòng" at bounding box center [919, 368] width 141 height 14
type input "0"
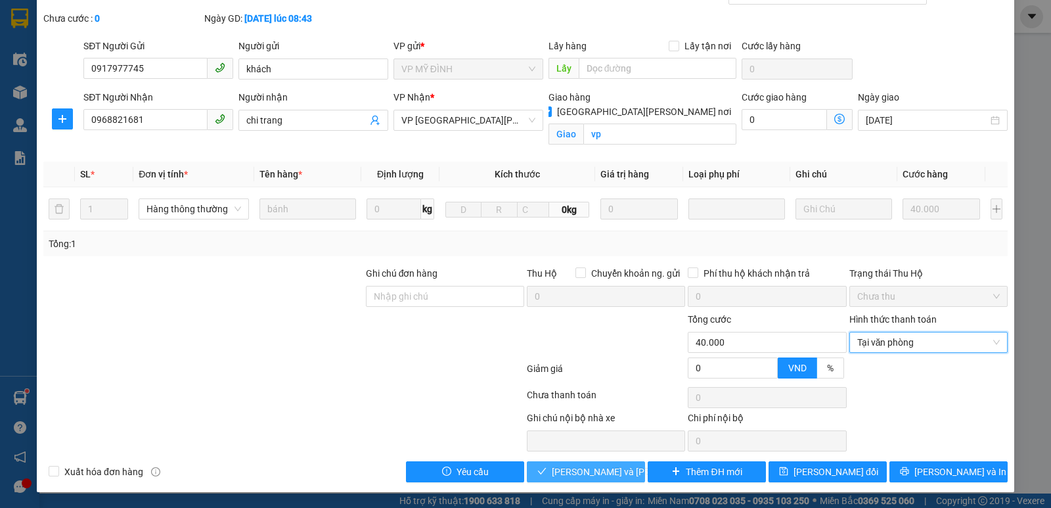
click at [572, 470] on span "[PERSON_NAME] và [PERSON_NAME] hàng" at bounding box center [640, 471] width 177 height 14
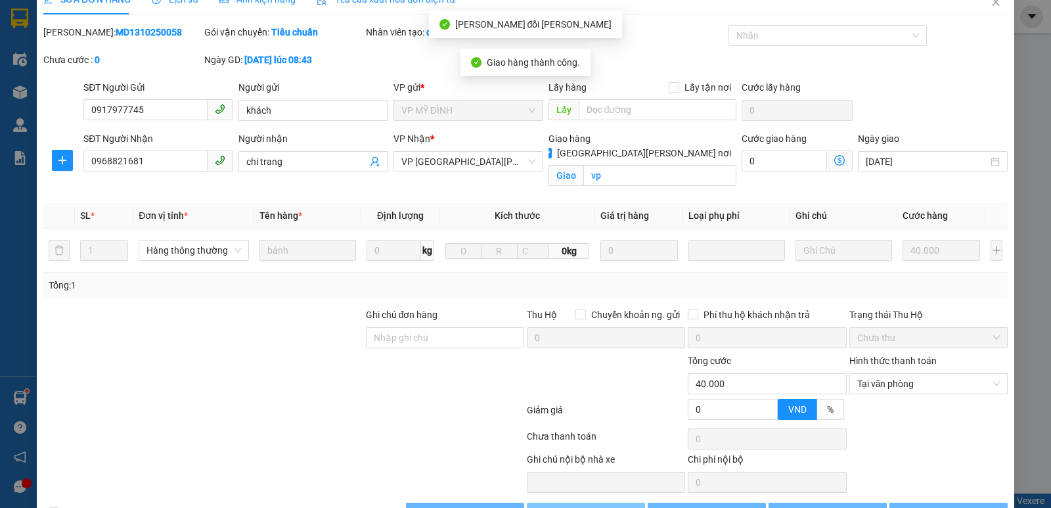
scroll to position [0, 0]
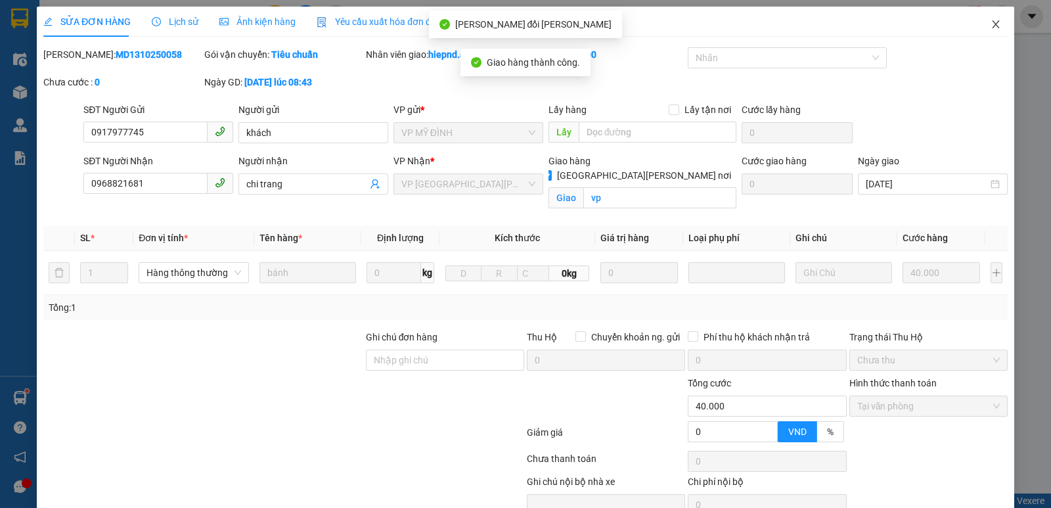
drag, startPoint x: 982, startPoint y: 21, endPoint x: 993, endPoint y: 55, distance: 36.2
click at [991, 23] on icon "close" at bounding box center [996, 24] width 11 height 11
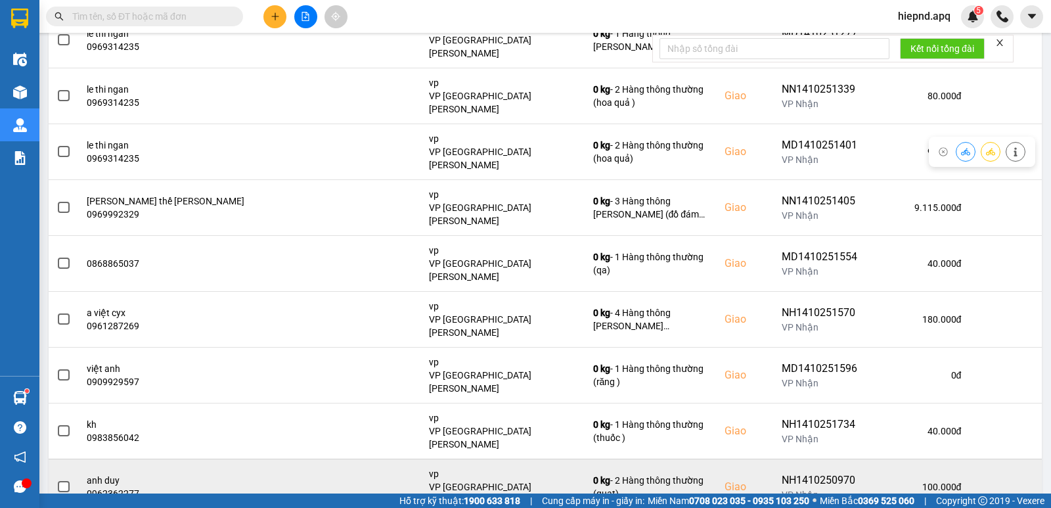
scroll to position [202, 0]
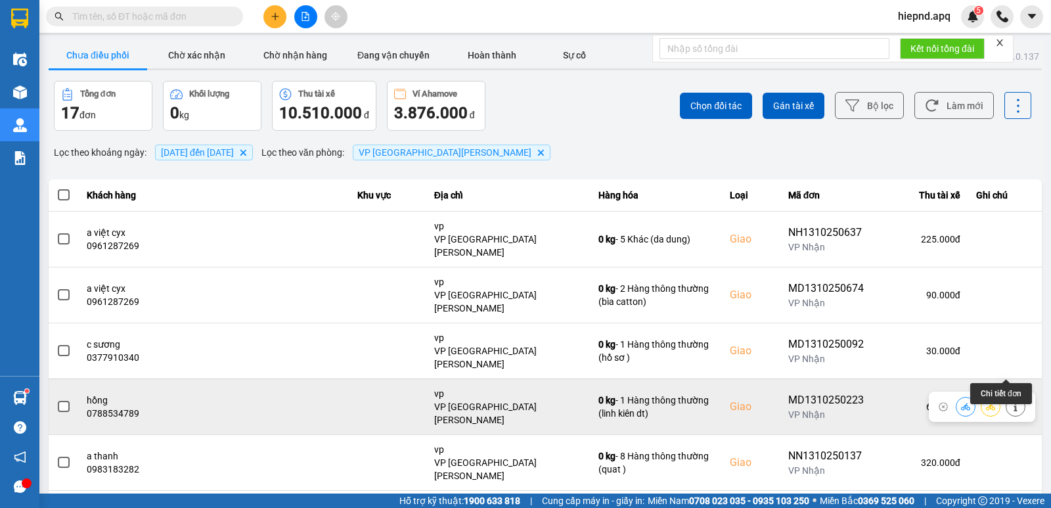
click at [1006, 395] on button at bounding box center [1015, 406] width 18 height 23
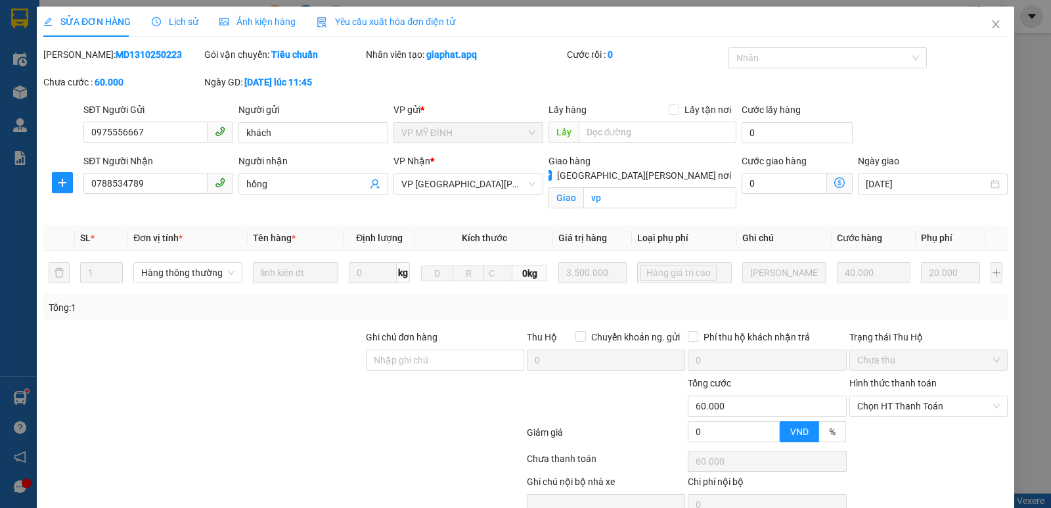
type input "0975556667"
type input "khách"
type input "0788534789"
type input "hồng"
checkbox input "true"
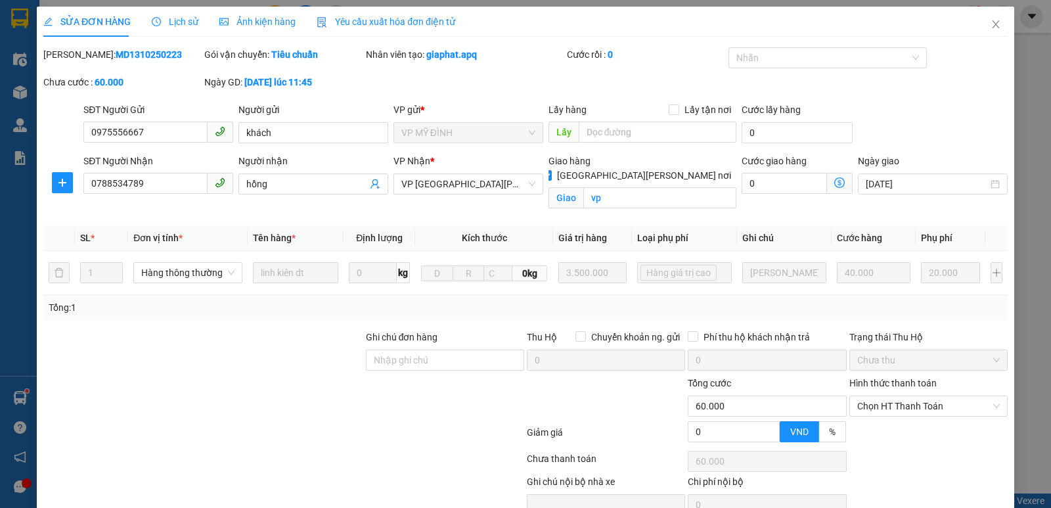
type input "vp"
type input "0"
type input "60.000"
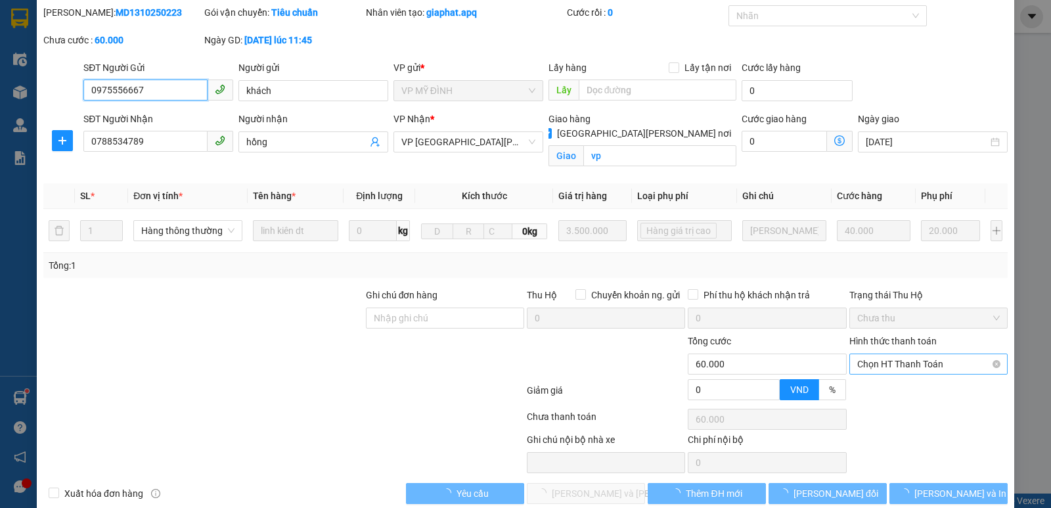
scroll to position [43, 0]
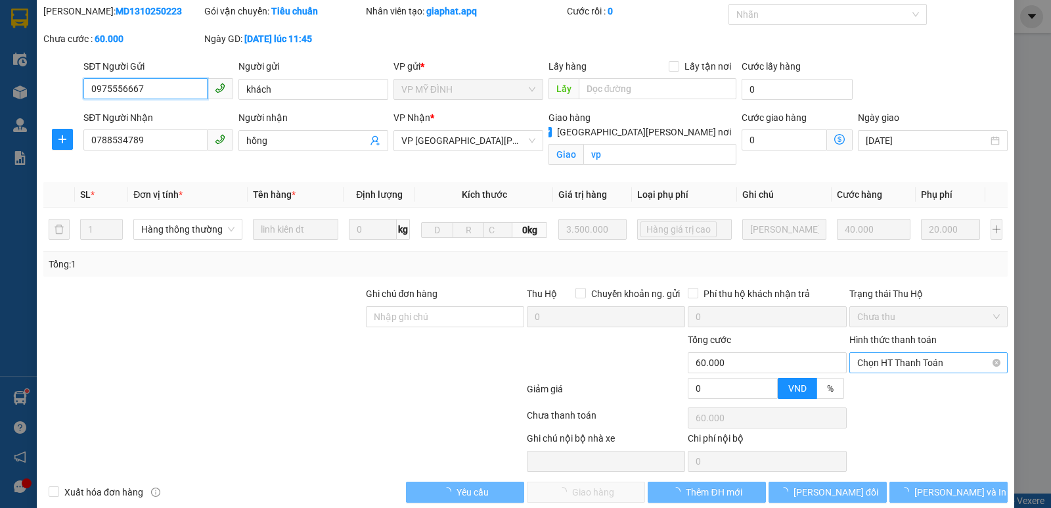
click at [945, 368] on span "Chọn HT Thanh Toán" at bounding box center [928, 363] width 143 height 20
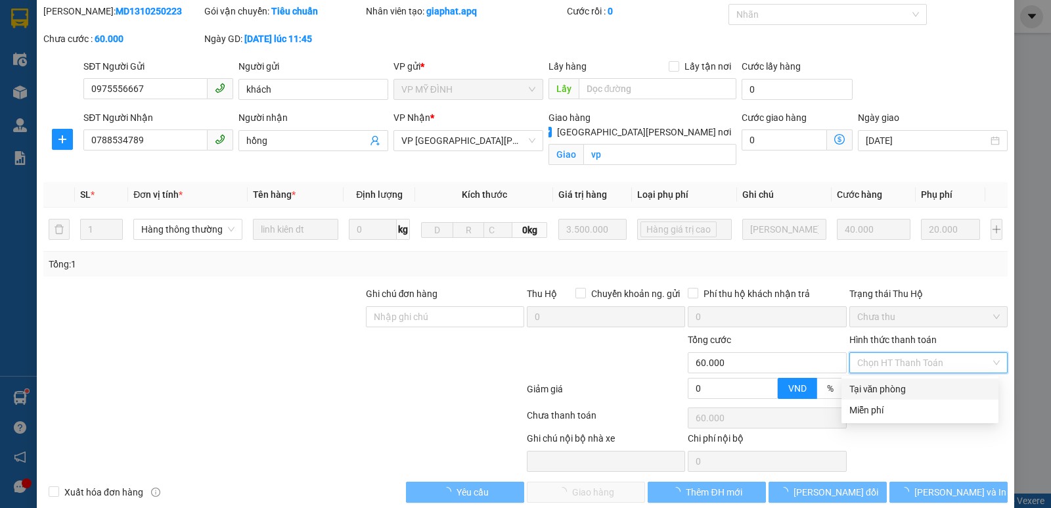
drag, startPoint x: 898, startPoint y: 388, endPoint x: 793, endPoint y: 401, distance: 106.0
click at [896, 391] on div "Tại văn phòng" at bounding box center [919, 389] width 141 height 14
type input "0"
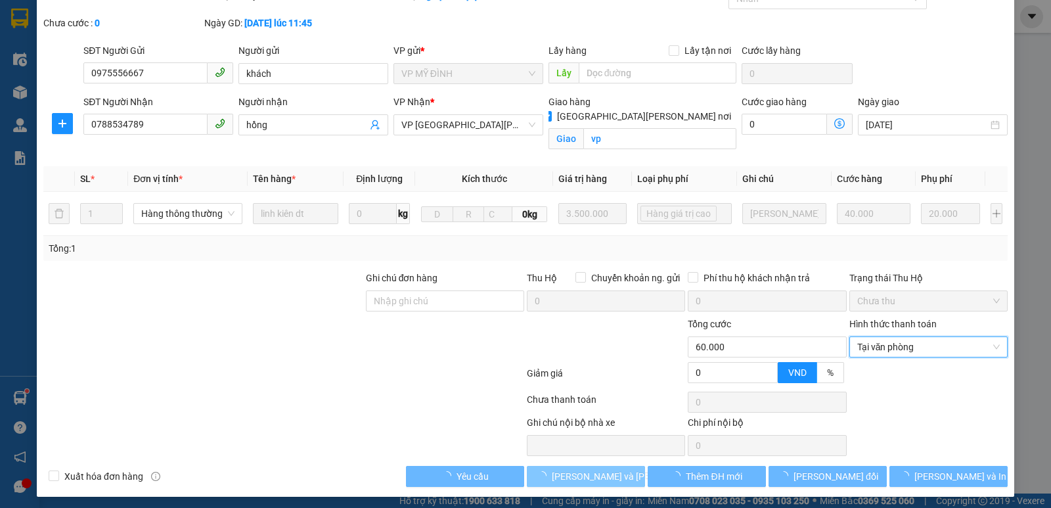
scroll to position [64, 0]
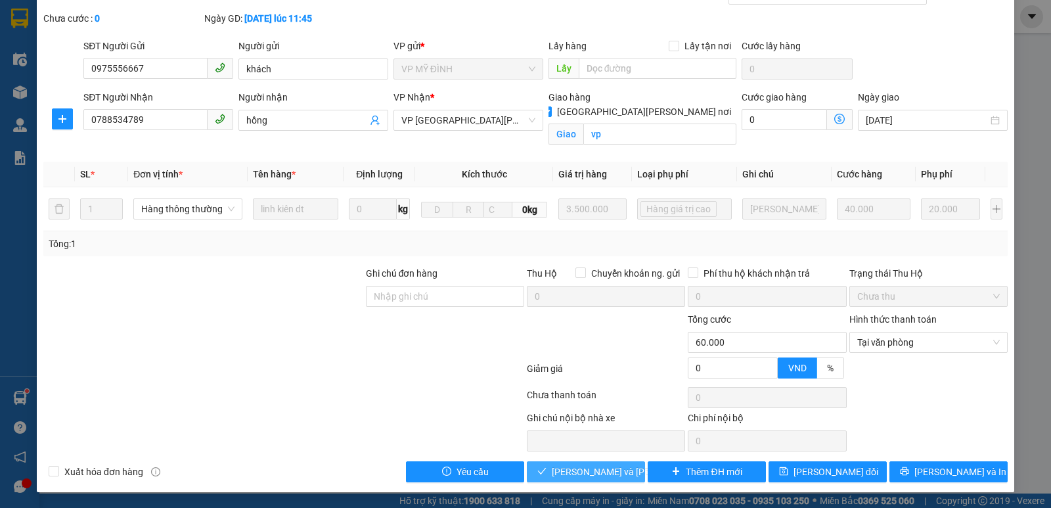
click at [587, 481] on div "SỬA ĐƠN HÀNG Lịch sử [PERSON_NAME] hàng Yêu cầu xuất [PERSON_NAME] điện tử Tota…" at bounding box center [526, 217] width 978 height 549
click at [586, 474] on span "[PERSON_NAME] và [PERSON_NAME] hàng" at bounding box center [640, 471] width 177 height 14
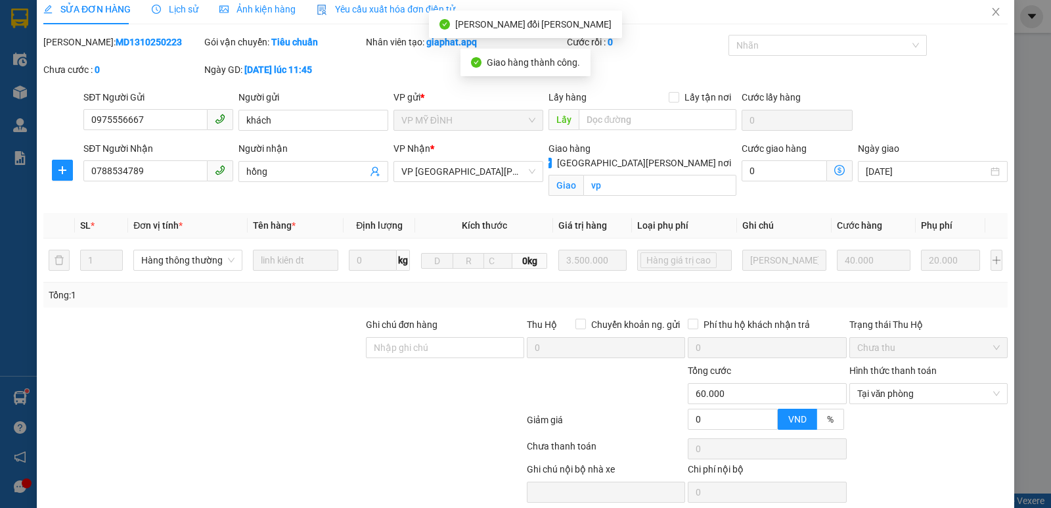
scroll to position [0, 0]
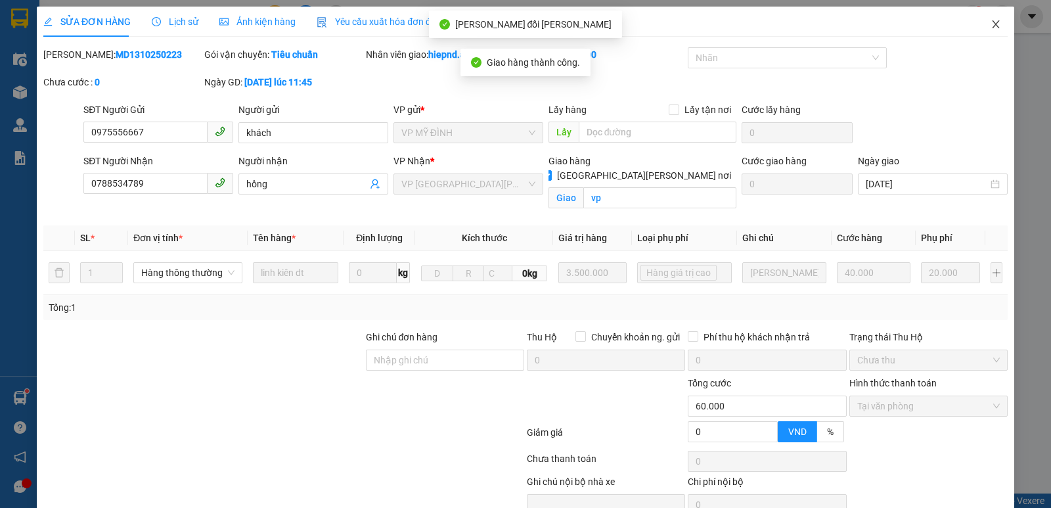
click at [991, 23] on icon "close" at bounding box center [996, 24] width 11 height 11
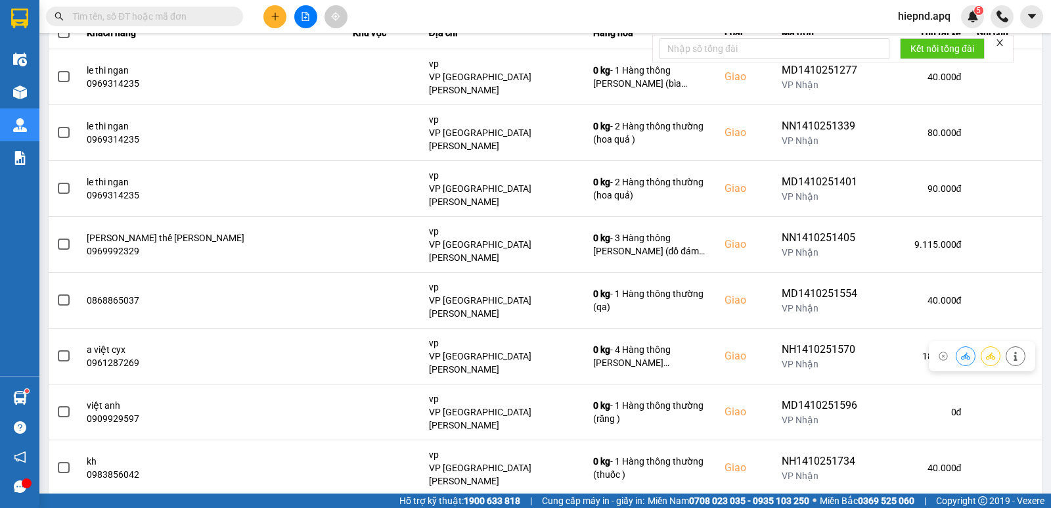
scroll to position [202, 0]
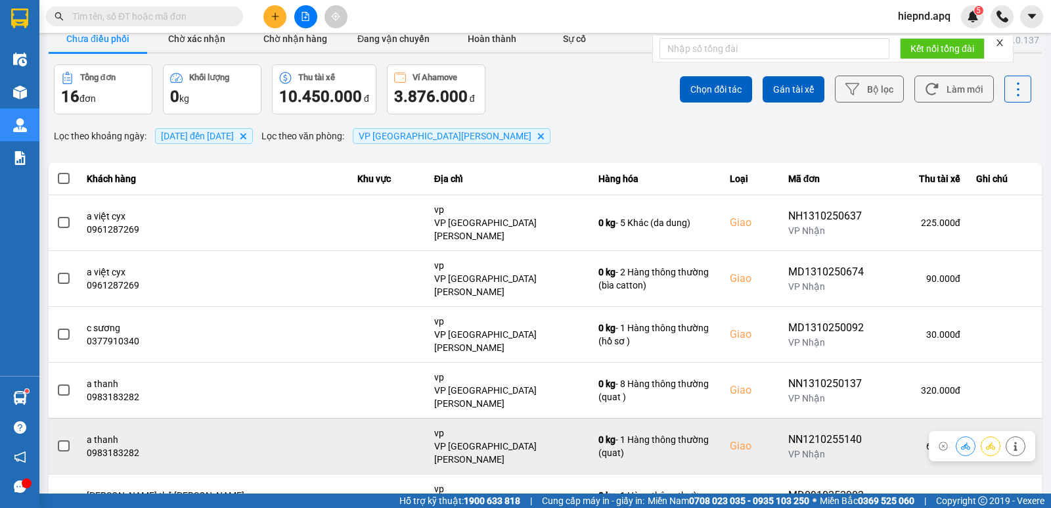
scroll to position [20, 0]
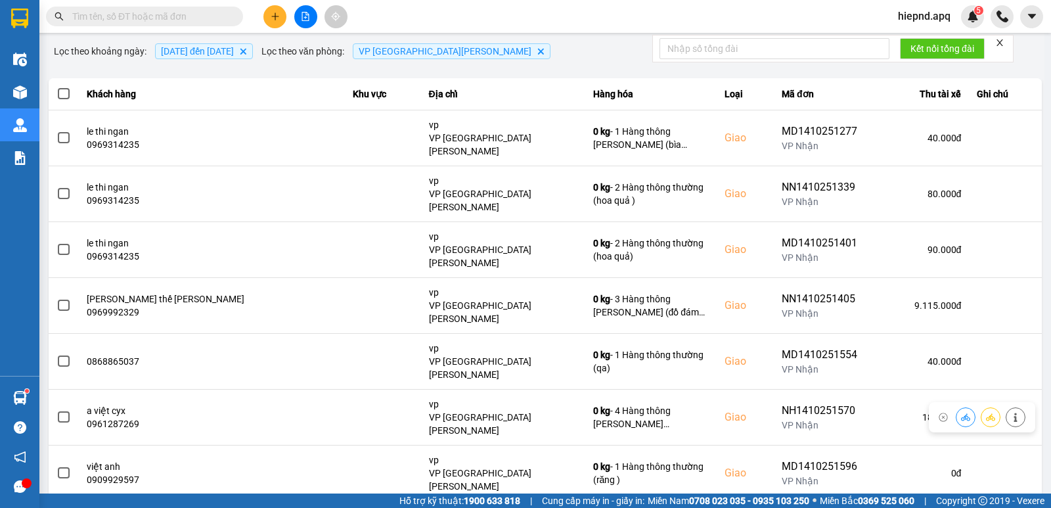
scroll to position [197, 0]
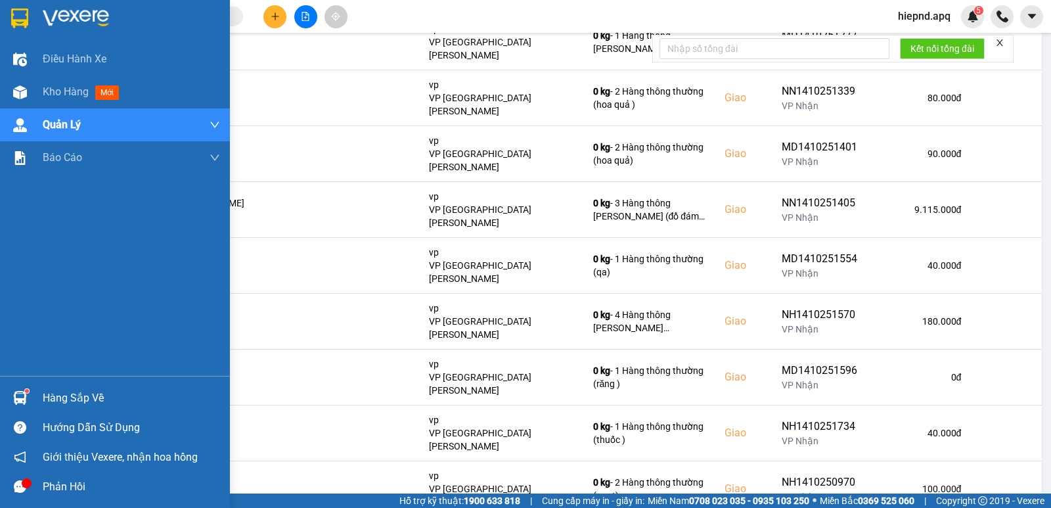
click at [72, 392] on div "Hàng sắp về" at bounding box center [131, 398] width 177 height 20
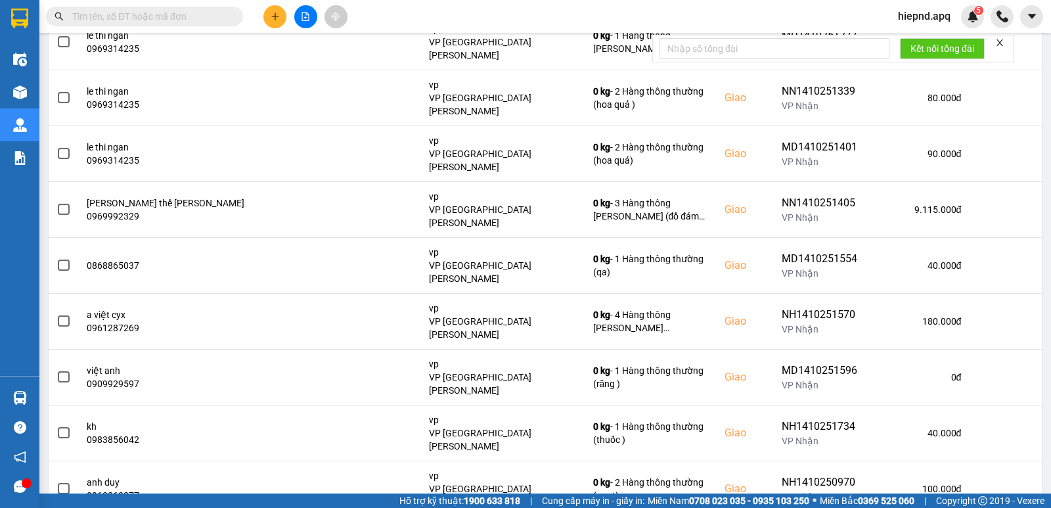
click at [1003, 40] on icon "close" at bounding box center [1000, 42] width 7 height 7
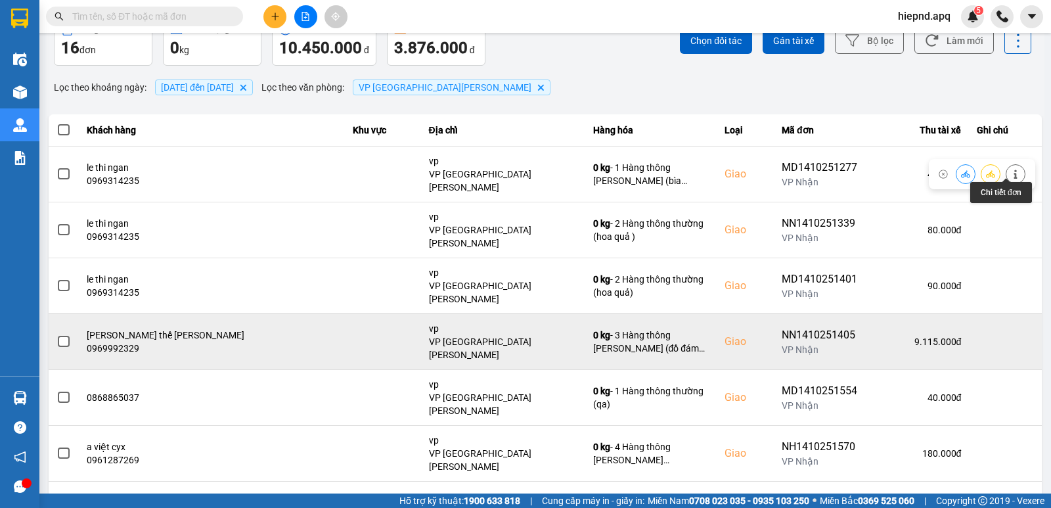
scroll to position [66, 0]
